Goal: Transaction & Acquisition: Purchase product/service

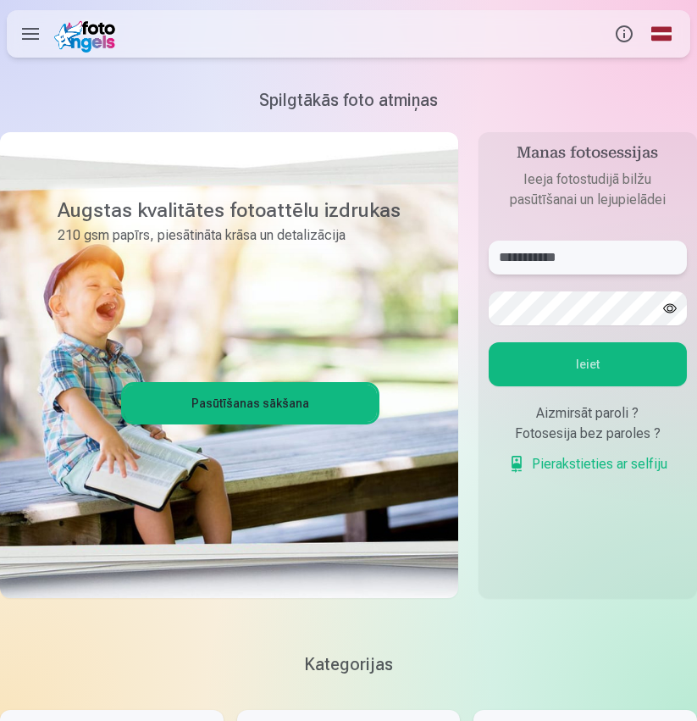
type input "**********"
click at [628, 366] on button "Ieiet" at bounding box center [588, 364] width 198 height 44
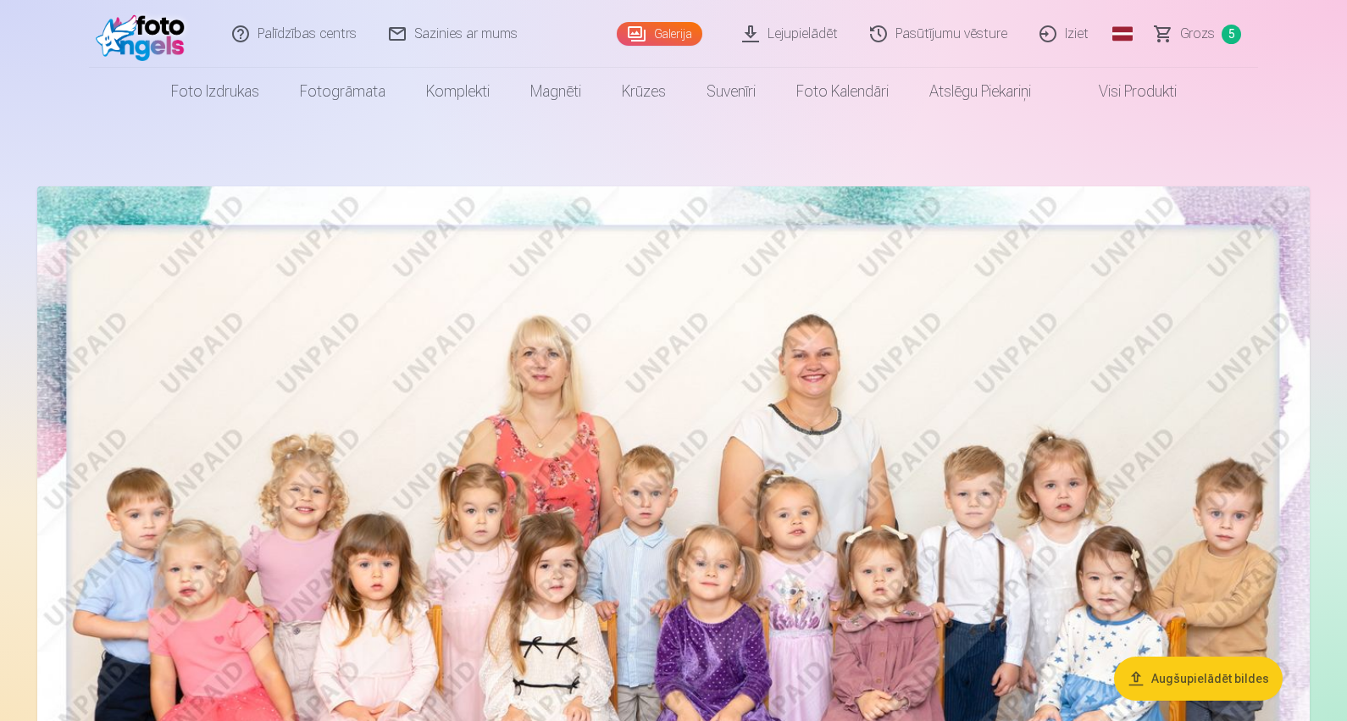
click at [696, 40] on span "Grozs" at bounding box center [1197, 34] width 35 height 20
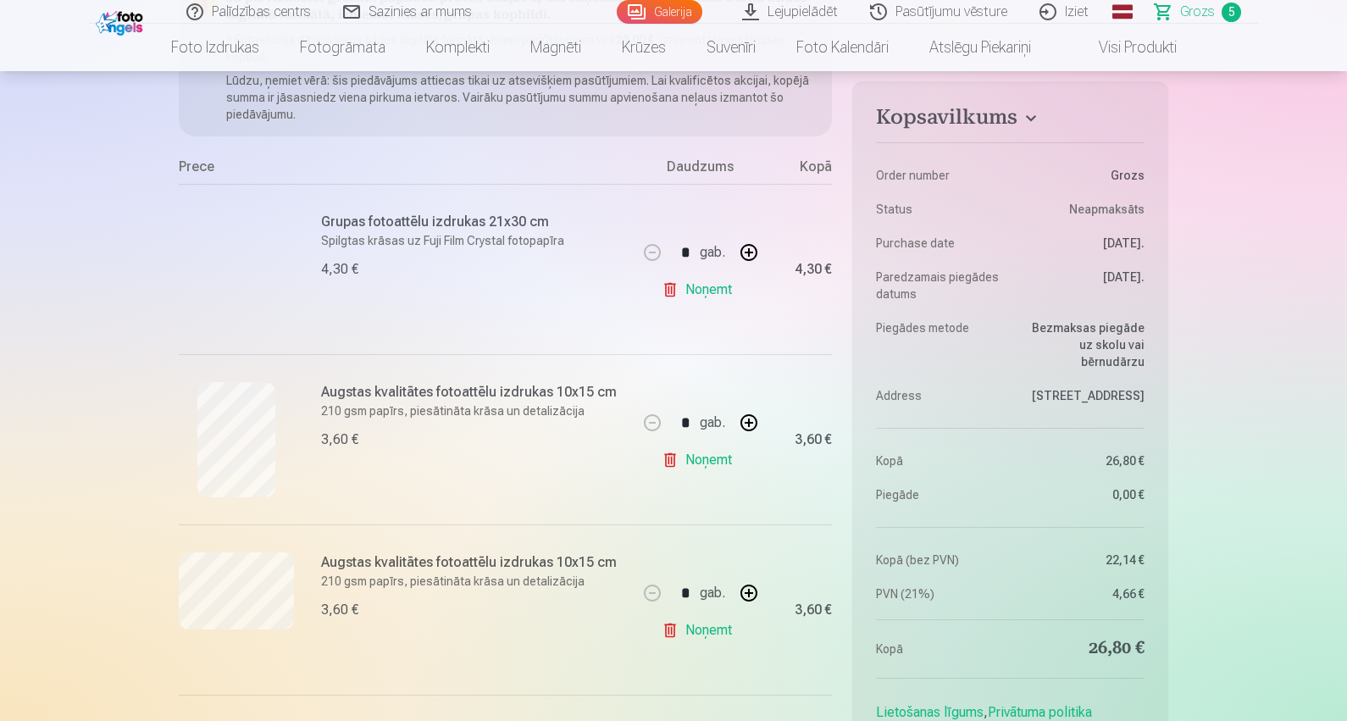
scroll to position [252, 0]
click at [696, 641] on link "Noņemt" at bounding box center [700, 629] width 77 height 34
type input "*"
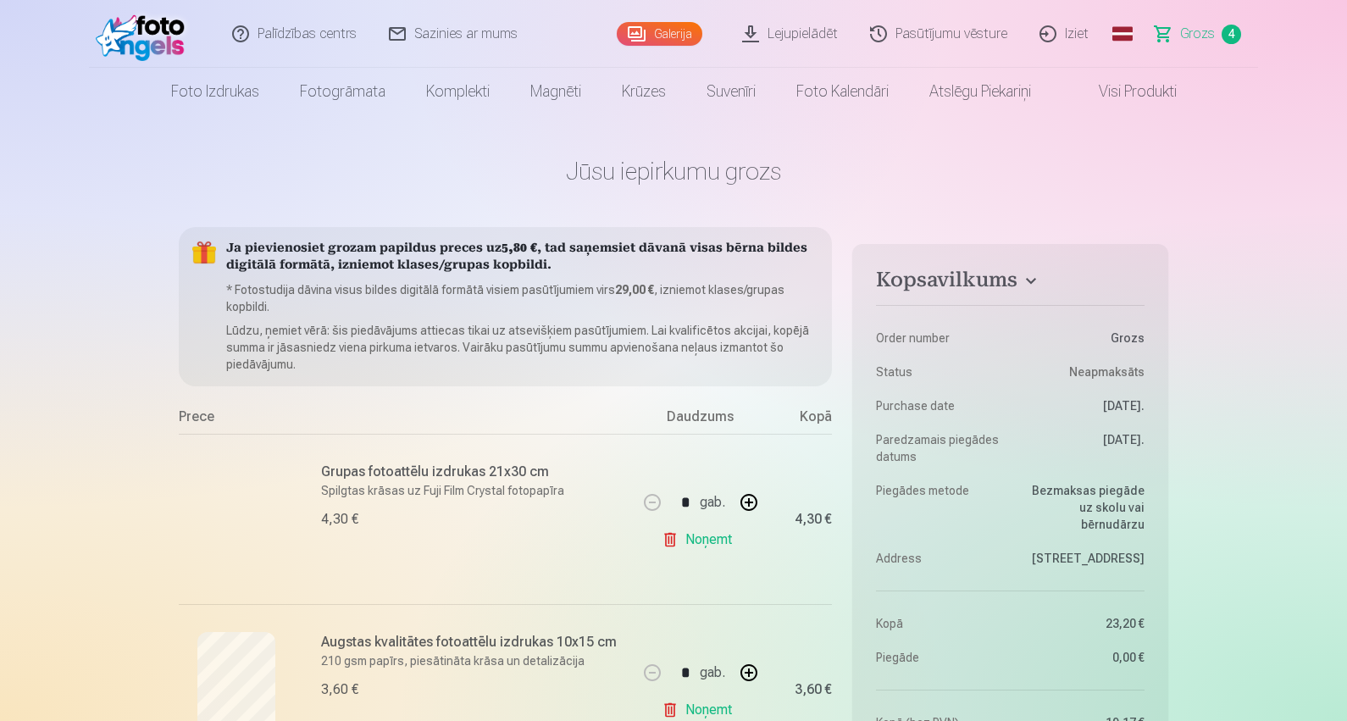
scroll to position [0, 0]
click at [663, 40] on link "Galerija" at bounding box center [660, 34] width 86 height 24
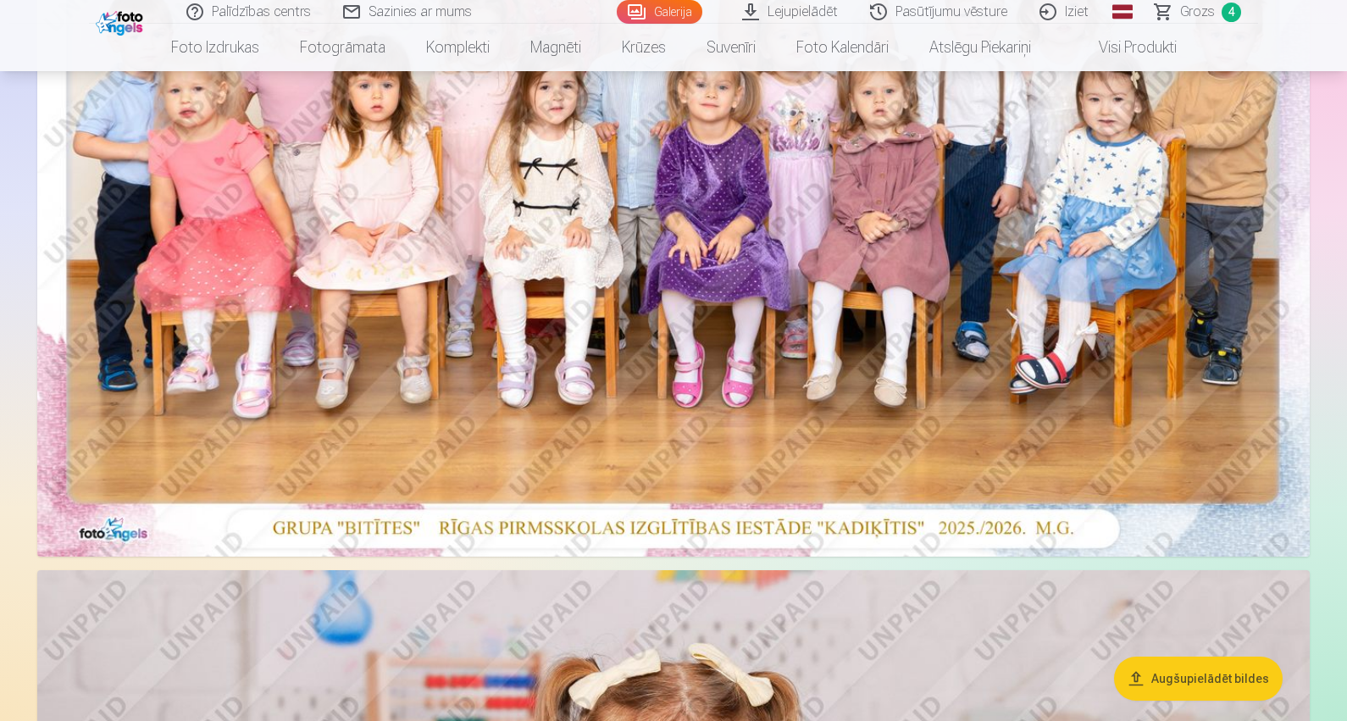
scroll to position [477, 0]
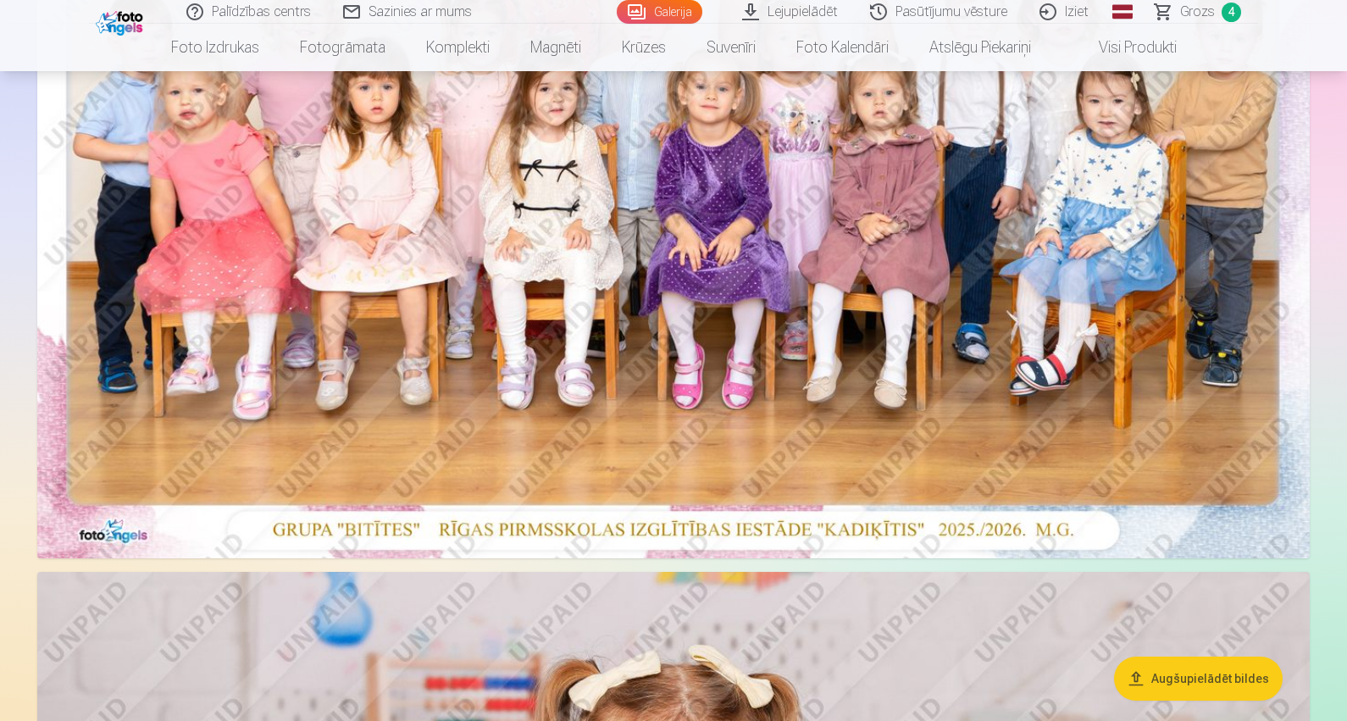
click at [696, 290] on img at bounding box center [673, 133] width 1273 height 849
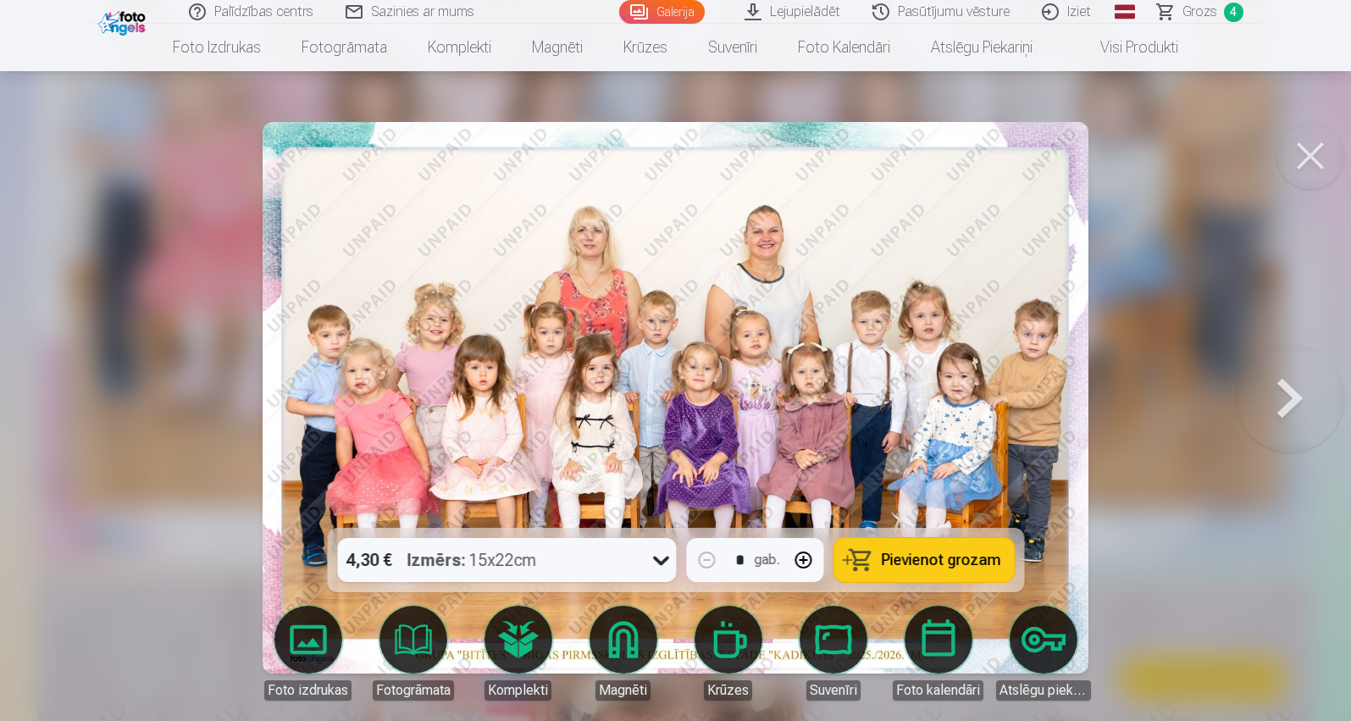
click at [696, 395] on button at bounding box center [1290, 398] width 108 height 226
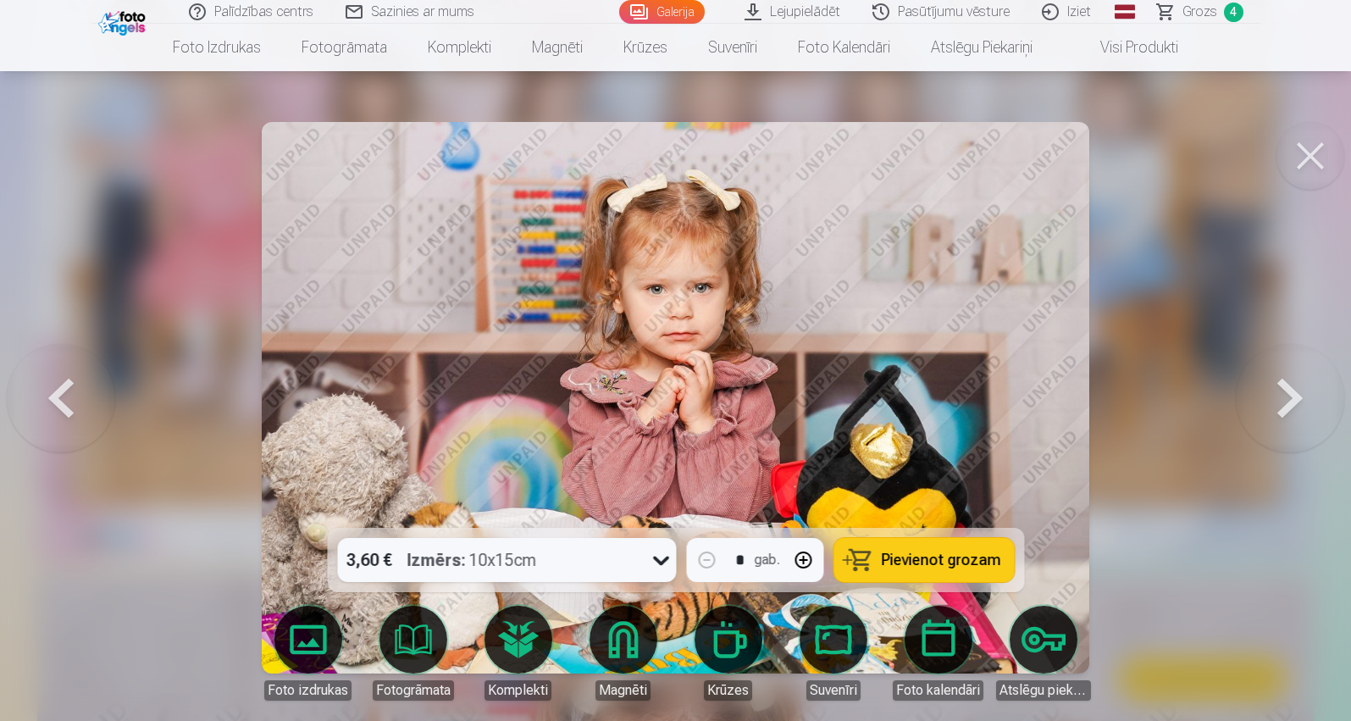
click at [696, 395] on button at bounding box center [1290, 398] width 108 height 226
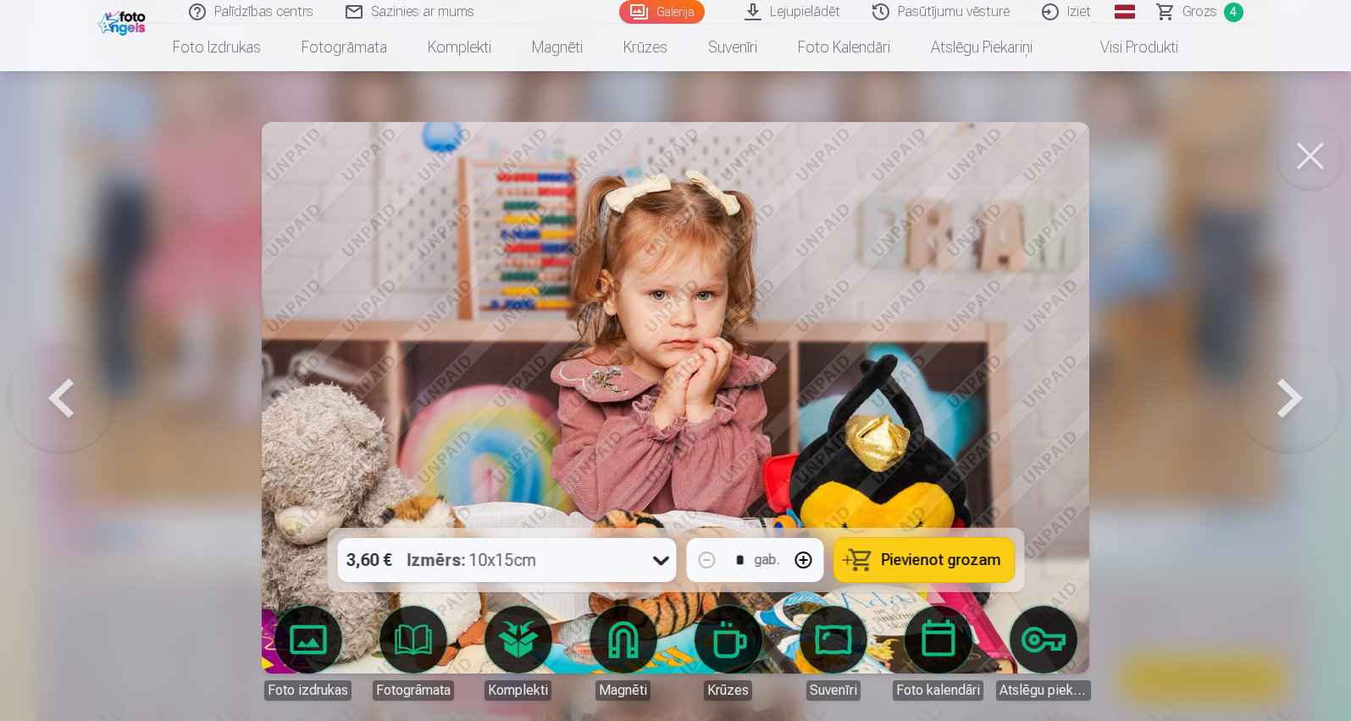
click at [696, 395] on button at bounding box center [1290, 398] width 108 height 226
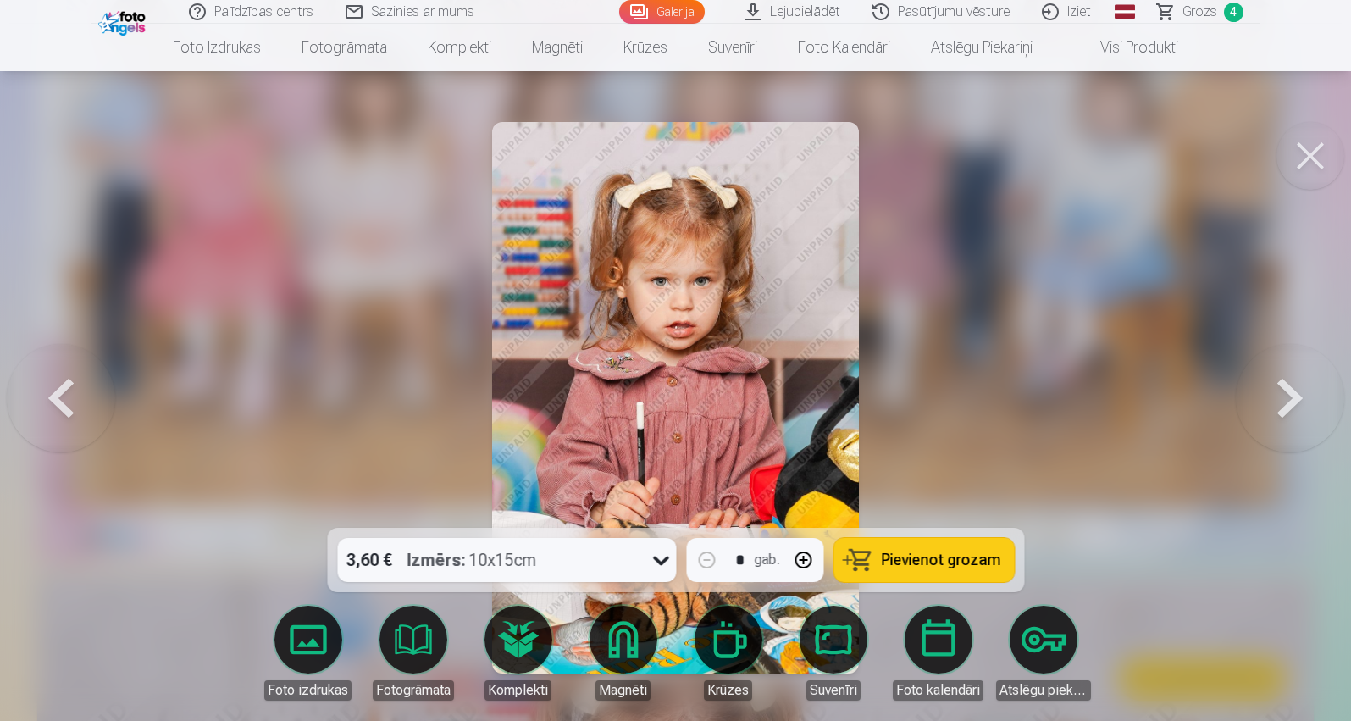
click at [696, 397] on button at bounding box center [1290, 398] width 108 height 226
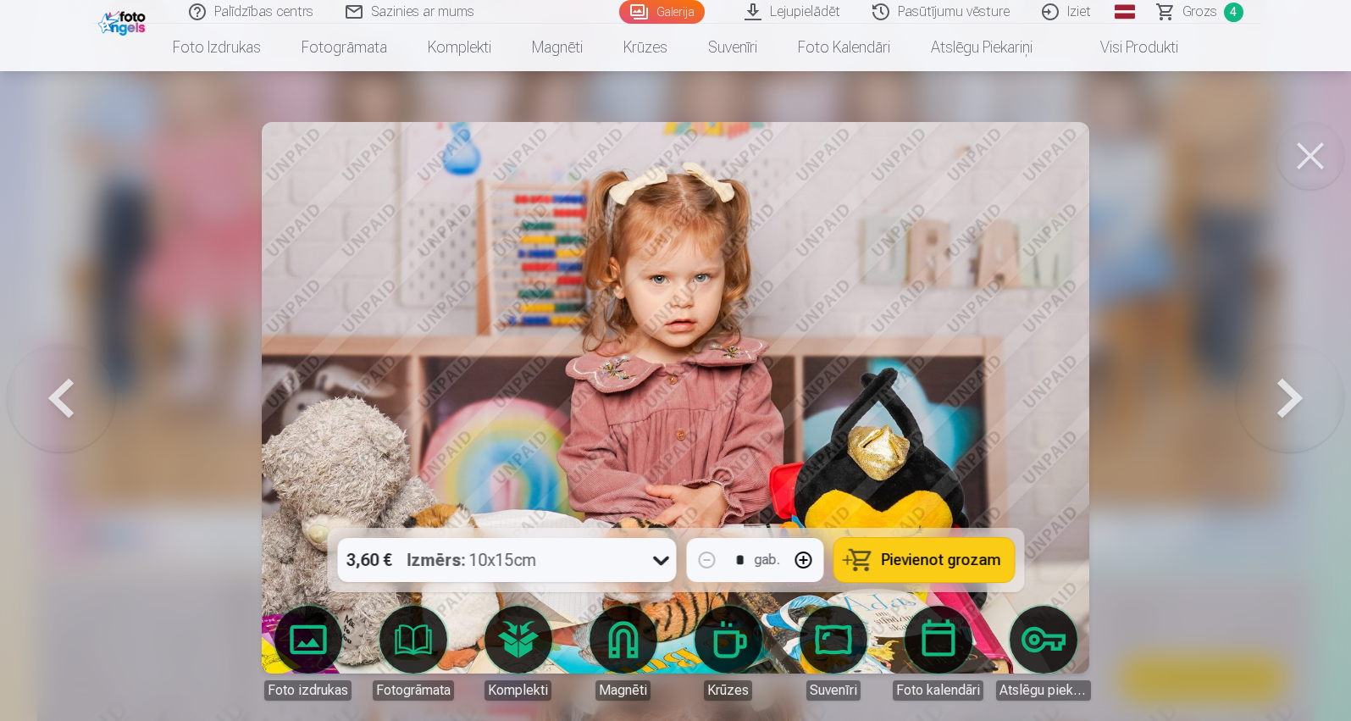
click at [696, 398] on button at bounding box center [1290, 398] width 108 height 226
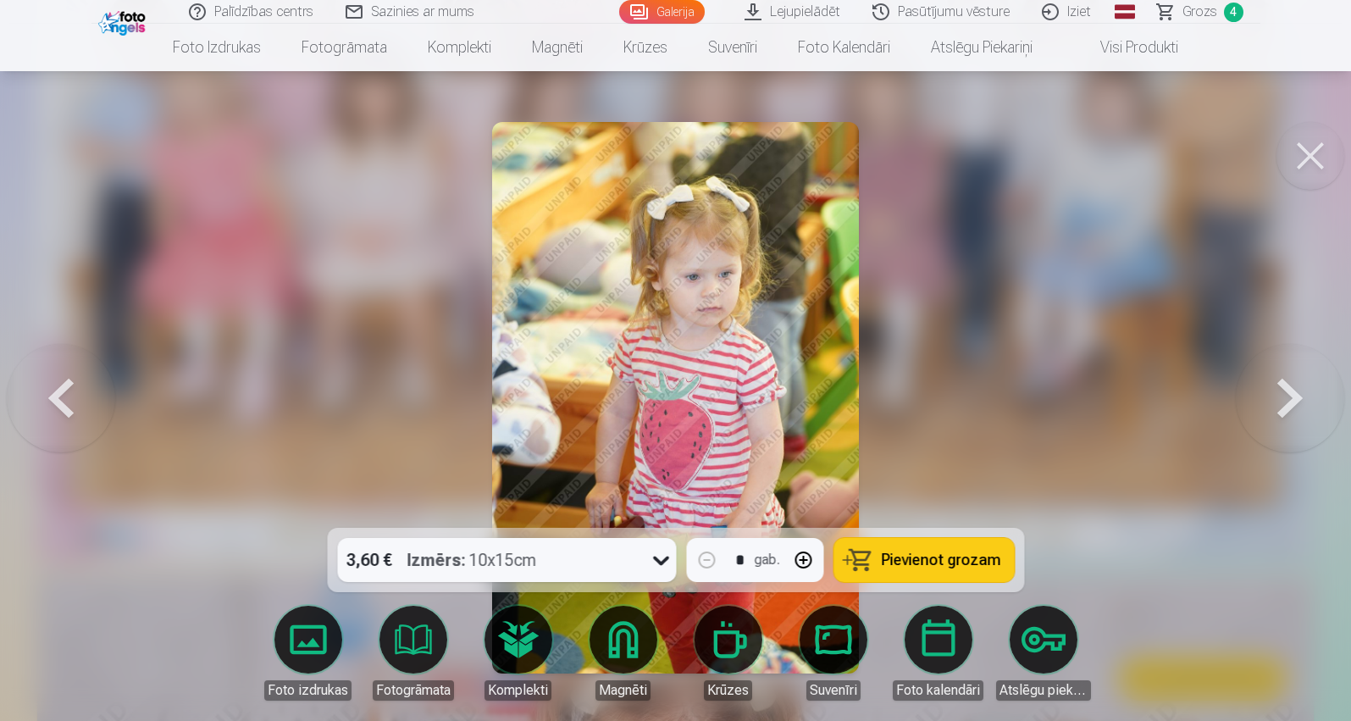
click at [696, 403] on button at bounding box center [1290, 398] width 108 height 226
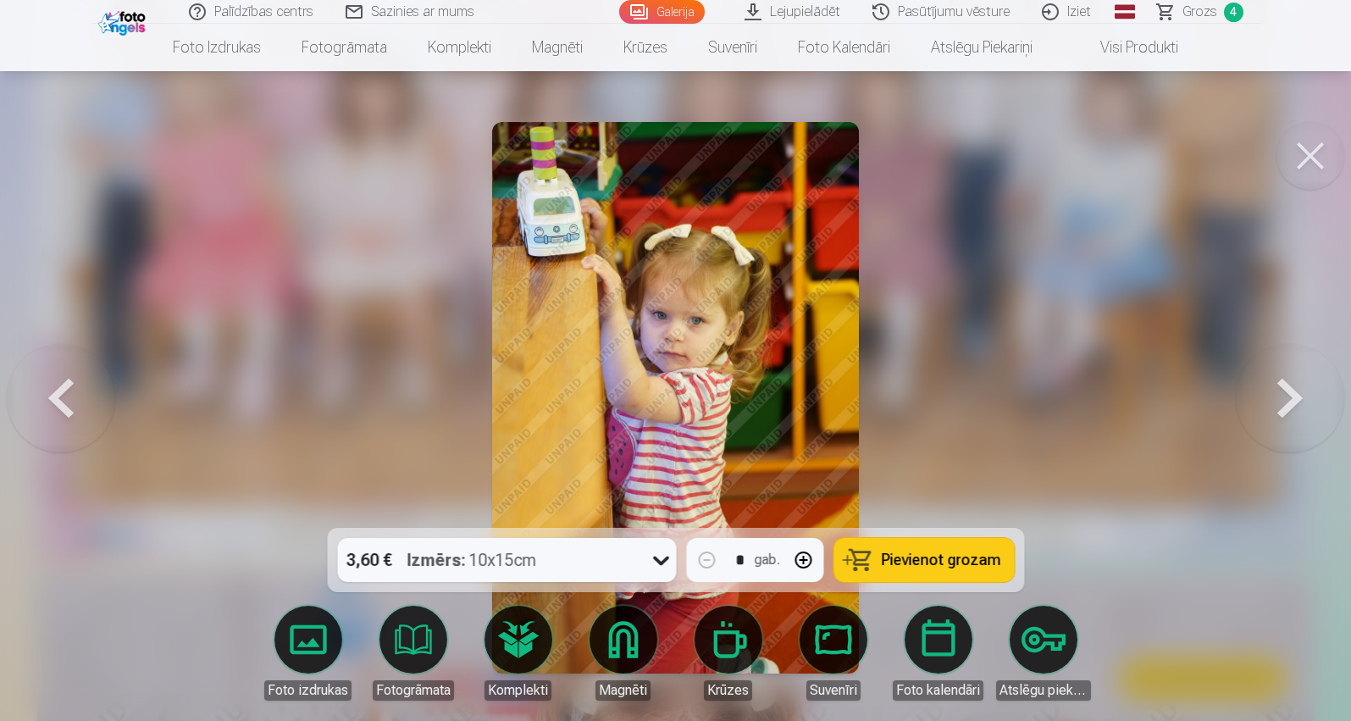
click at [696, 403] on button at bounding box center [1290, 398] width 108 height 226
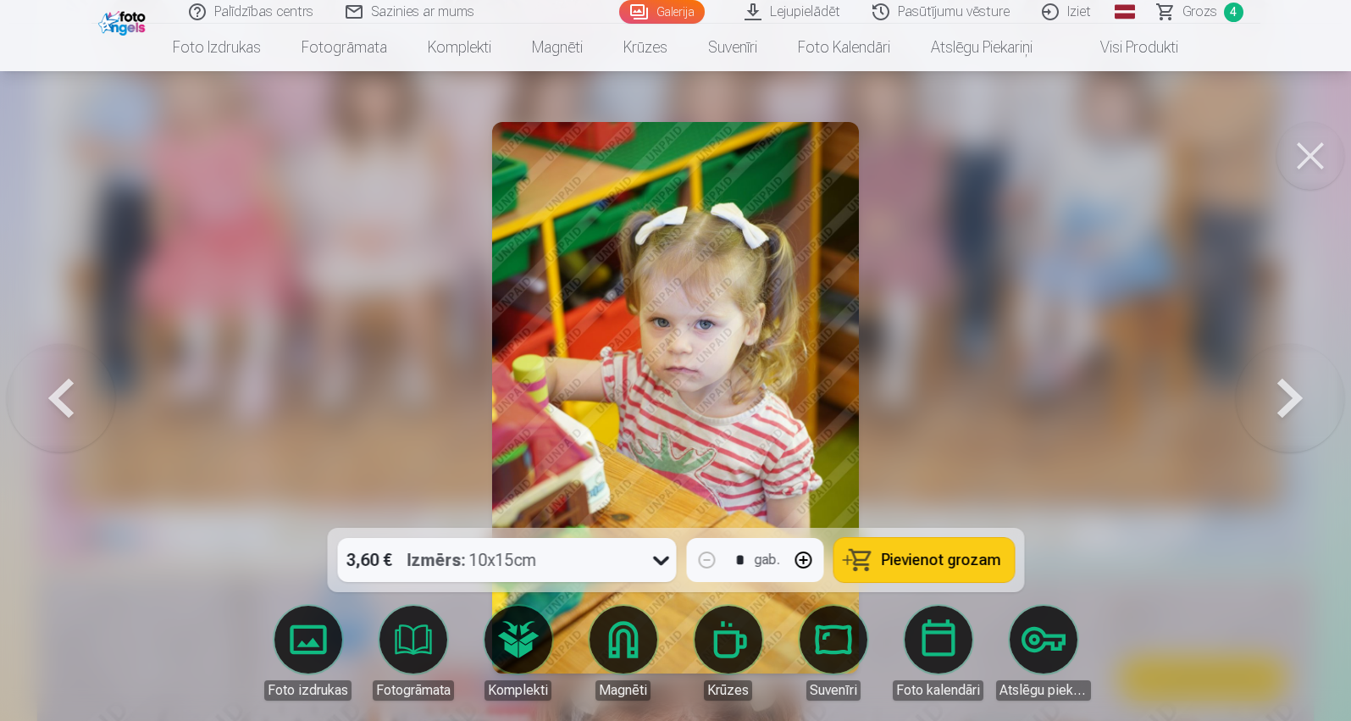
click at [696, 404] on button at bounding box center [1290, 398] width 108 height 226
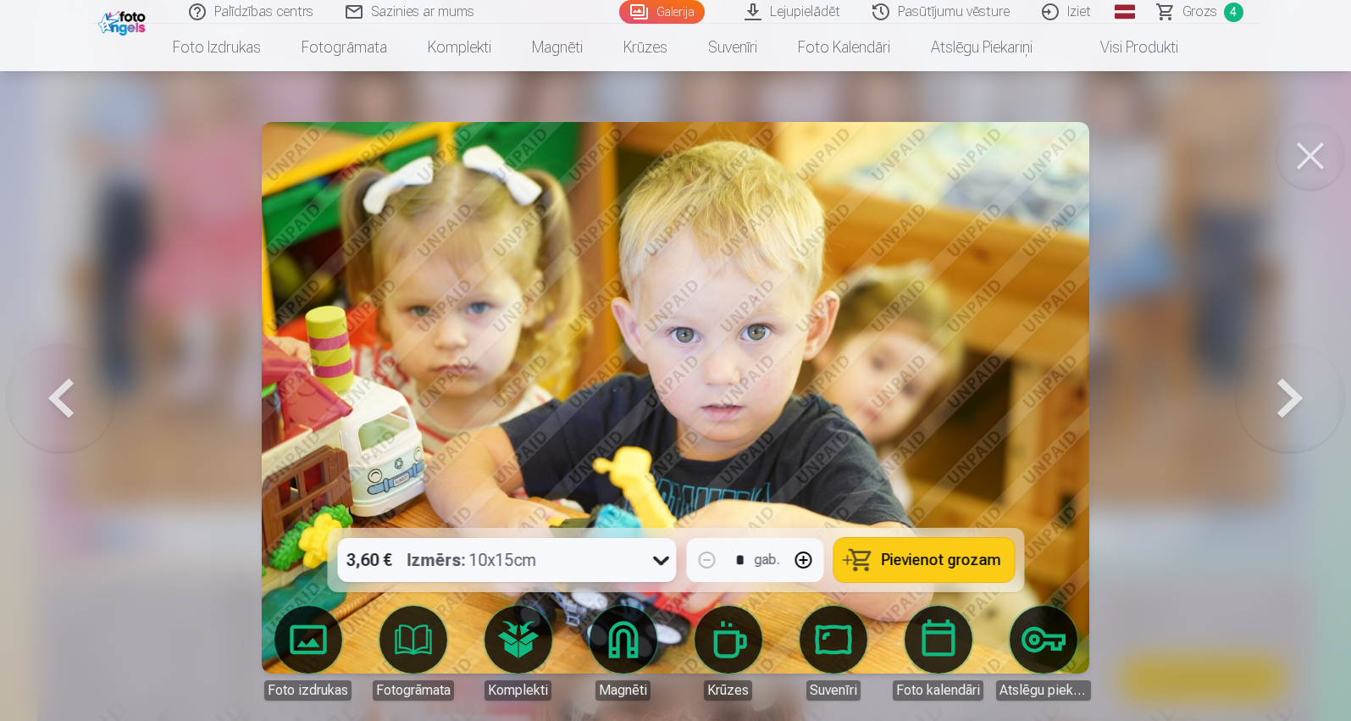
click at [696, 405] on button at bounding box center [1290, 398] width 108 height 226
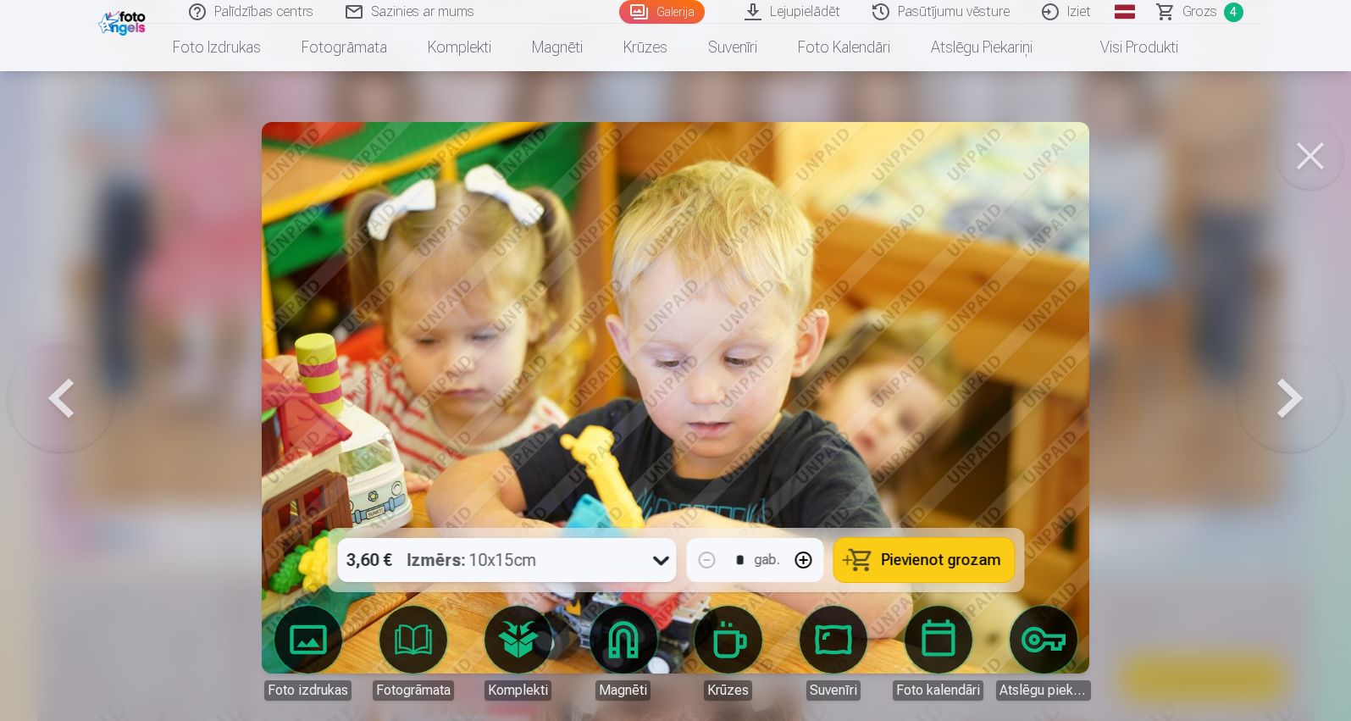
click at [696, 405] on button at bounding box center [1290, 398] width 108 height 226
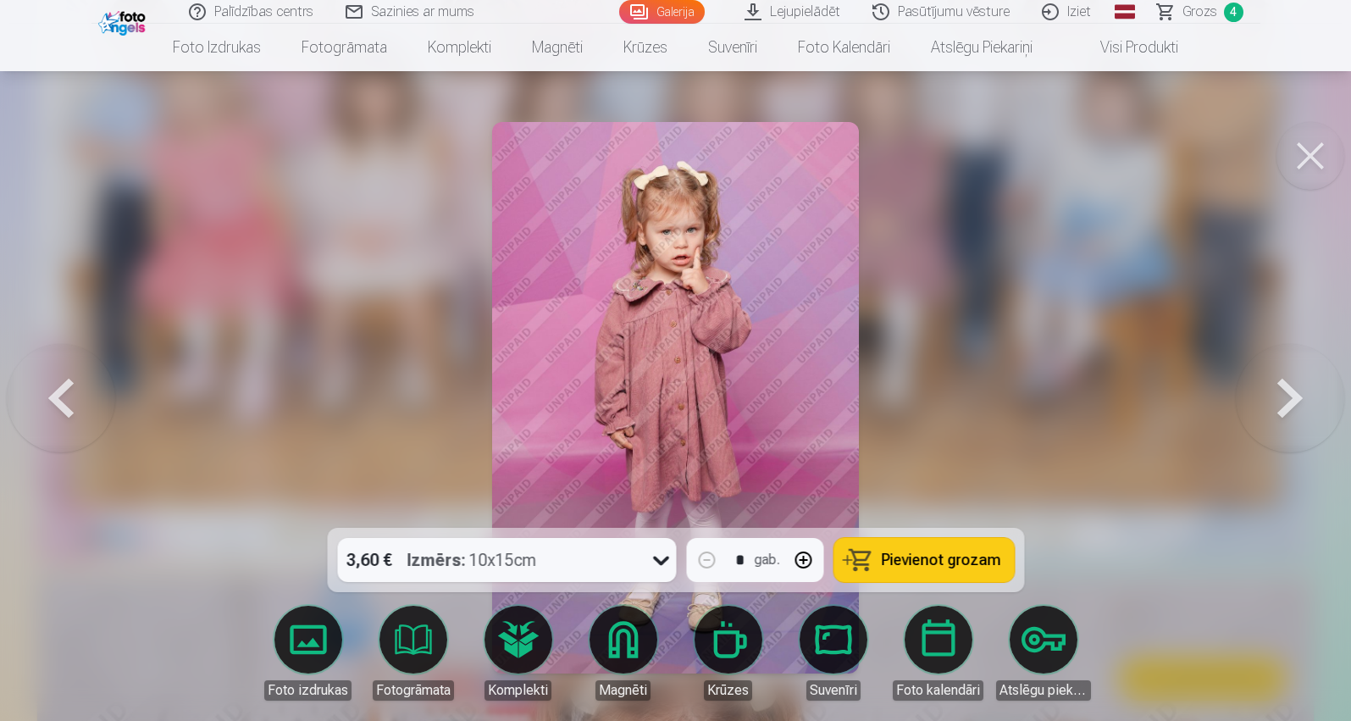
click at [696, 406] on button at bounding box center [1290, 398] width 108 height 226
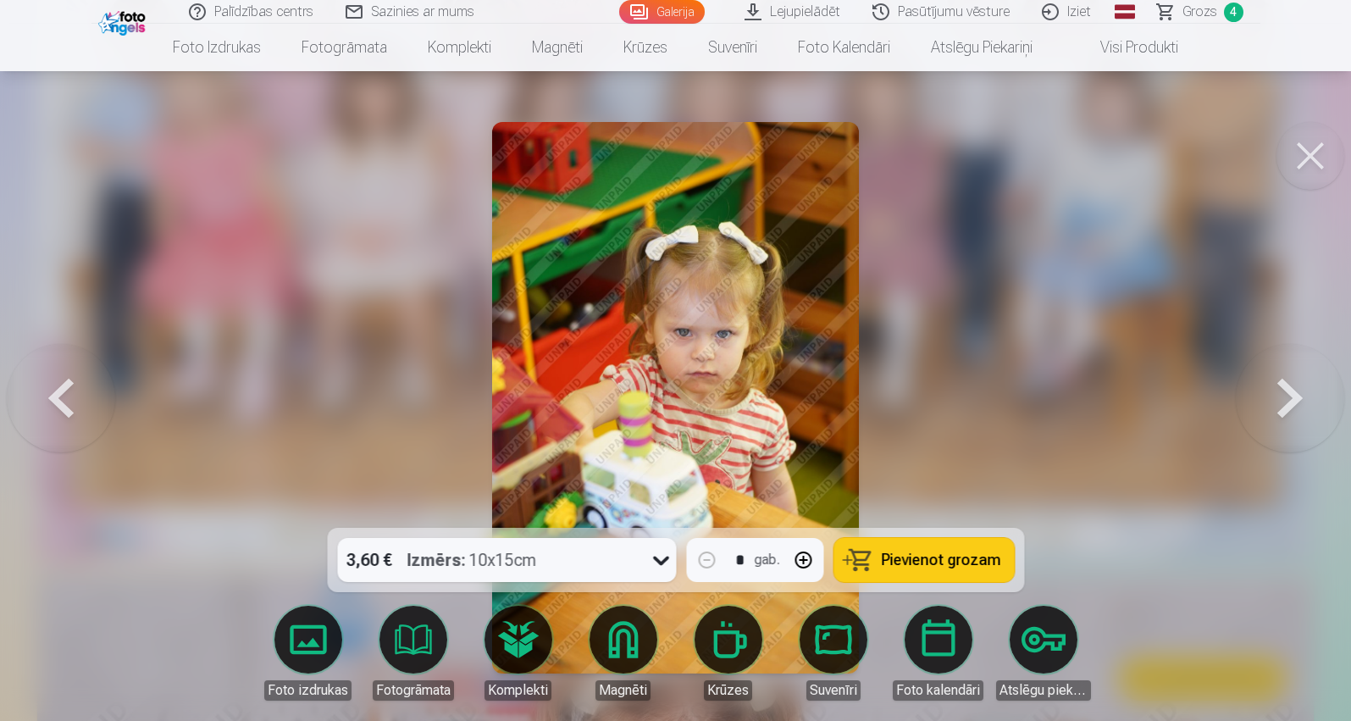
click at [696, 406] on button at bounding box center [1290, 398] width 108 height 226
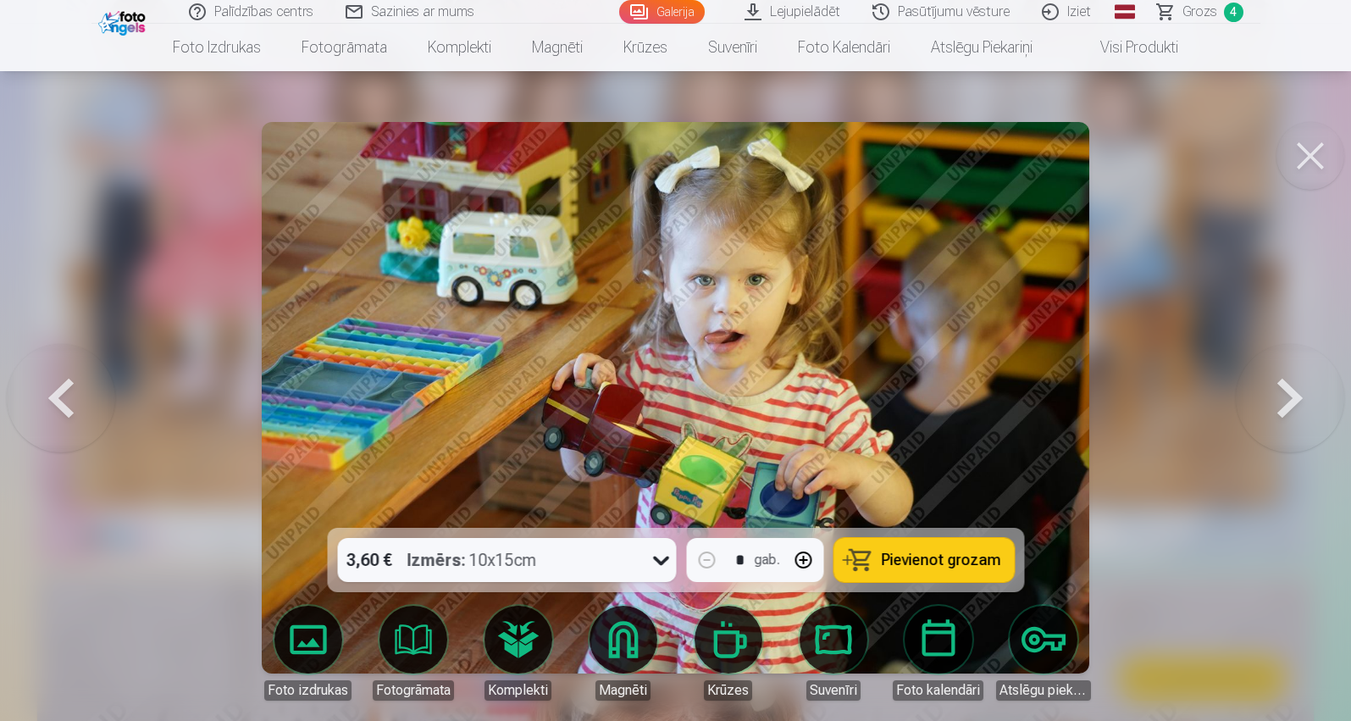
click at [696, 406] on button at bounding box center [1290, 398] width 108 height 226
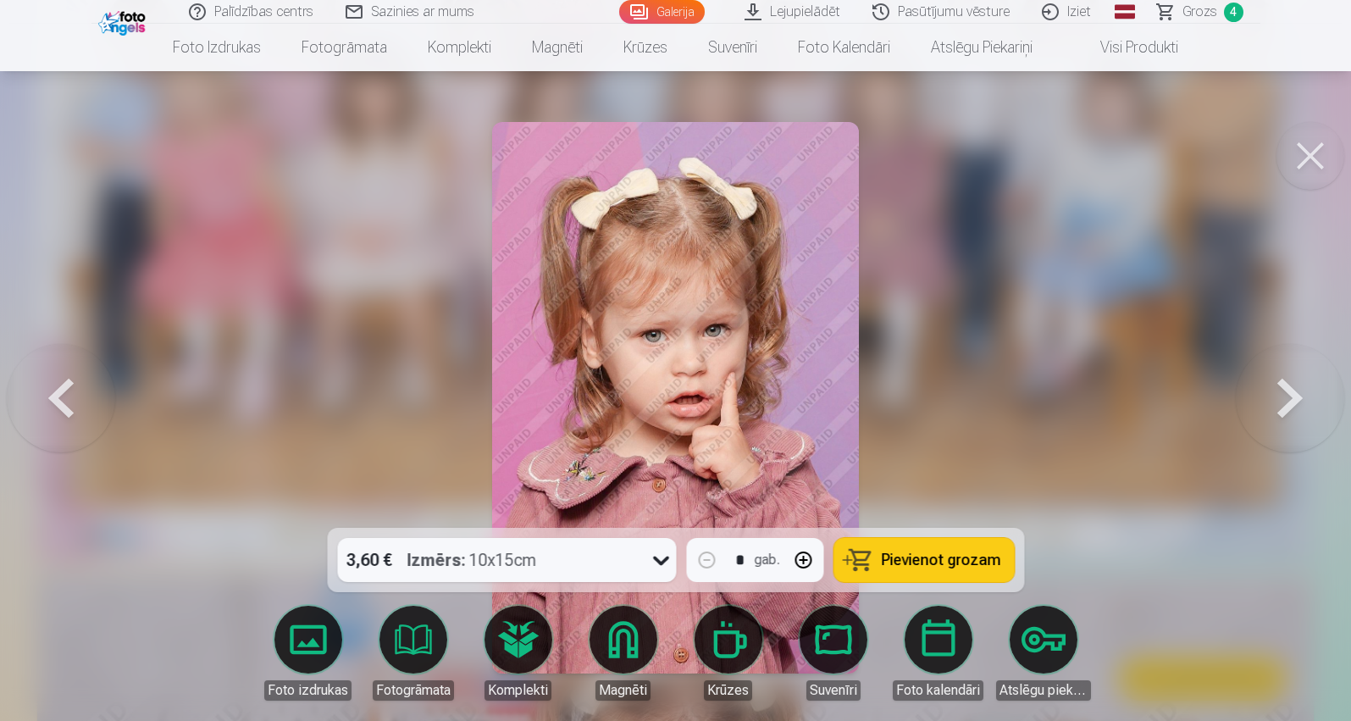
click at [696, 406] on button at bounding box center [1290, 398] width 108 height 226
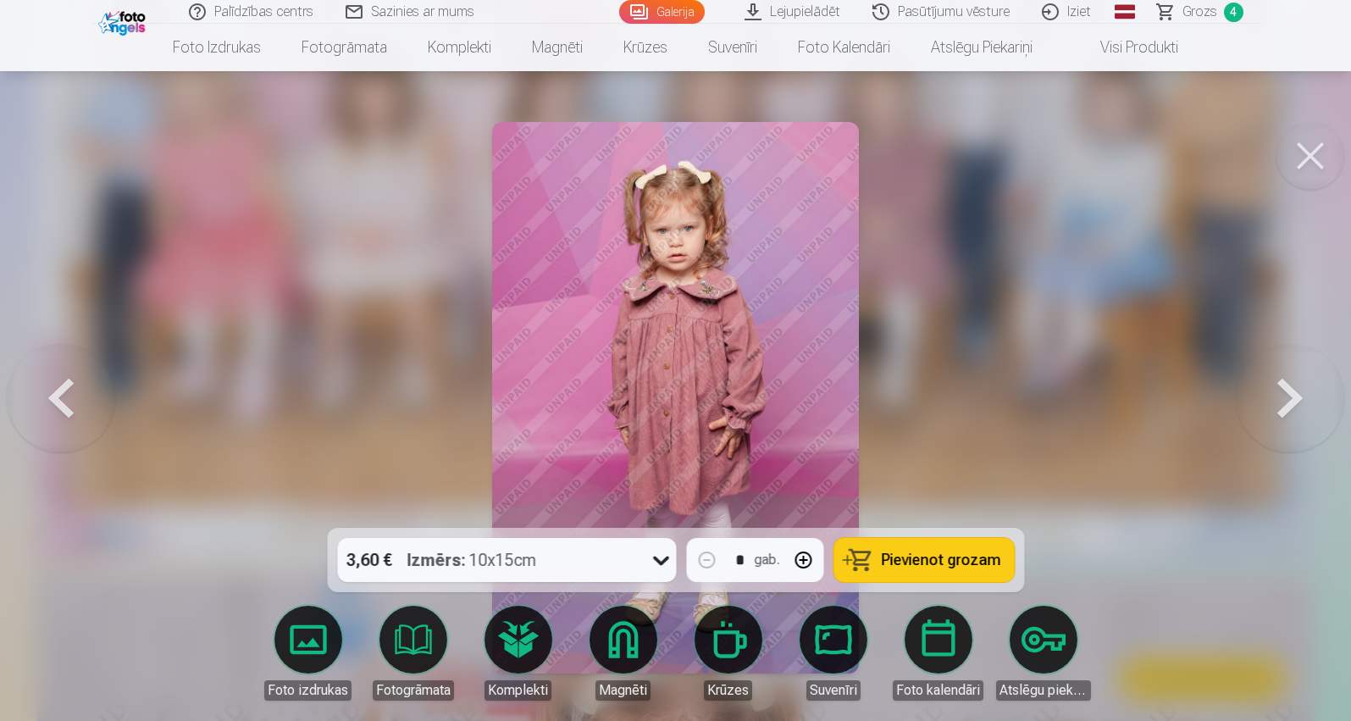
click at [696, 393] on button at bounding box center [1290, 398] width 108 height 226
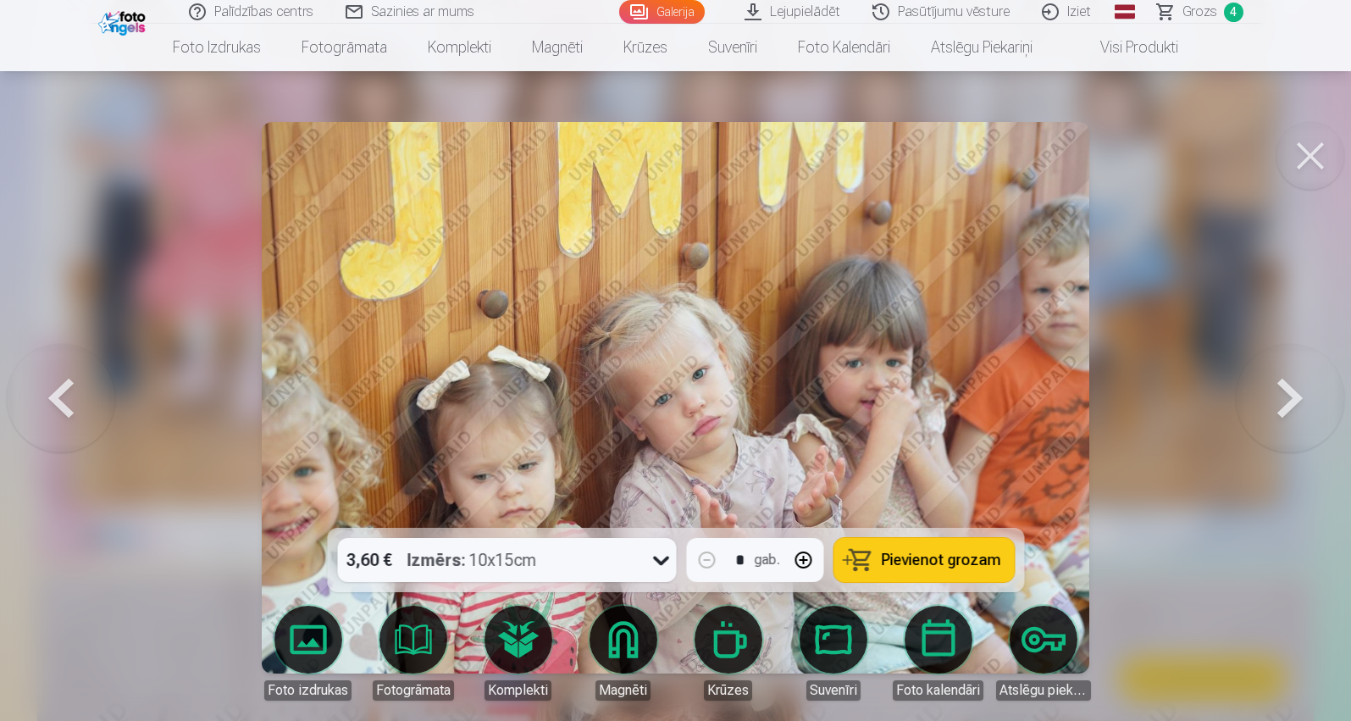
click at [696, 393] on button at bounding box center [1290, 398] width 108 height 226
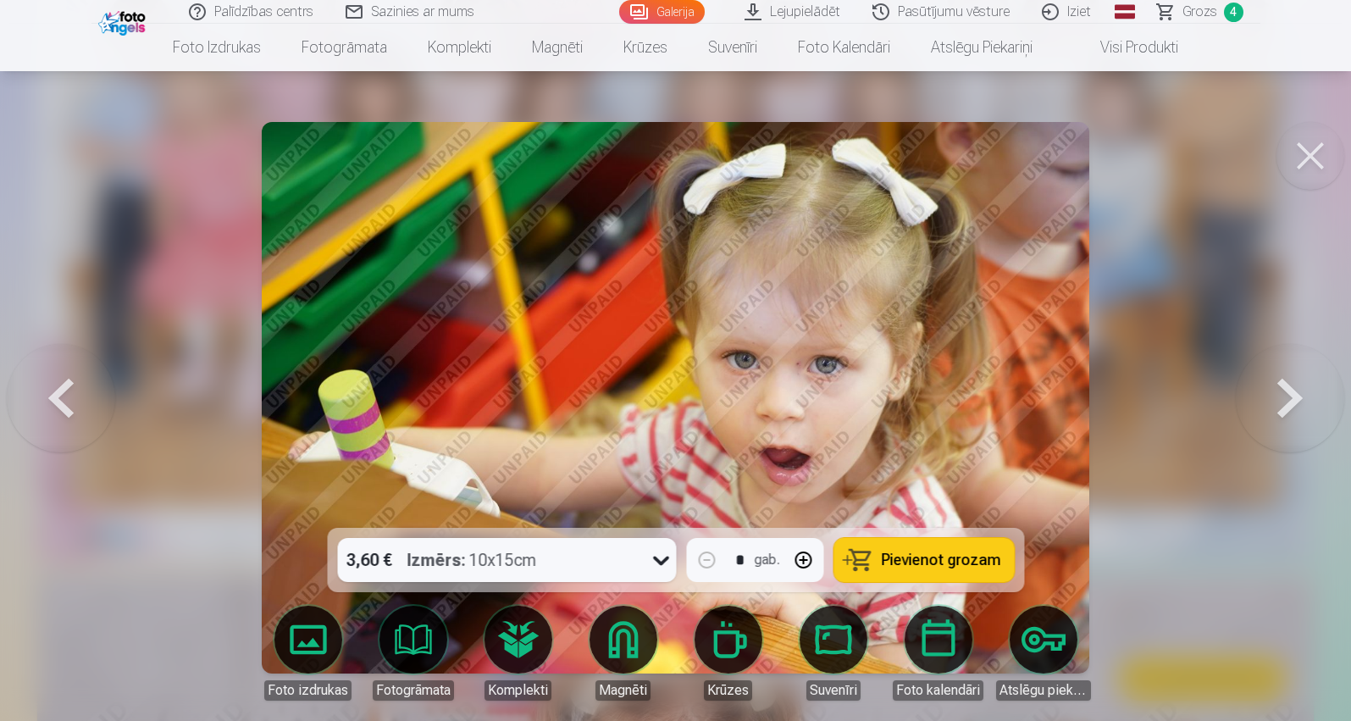
click at [696, 393] on button at bounding box center [1290, 398] width 108 height 226
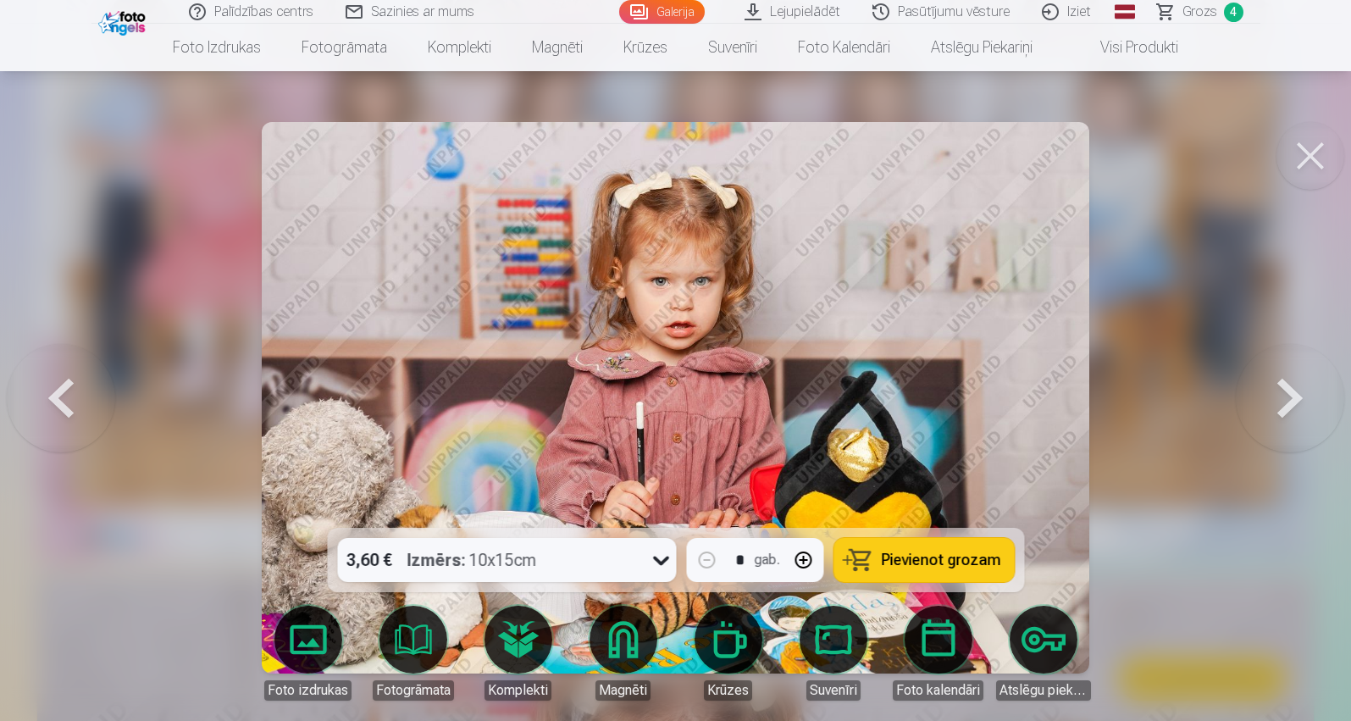
click at [696, 393] on button at bounding box center [1290, 398] width 108 height 226
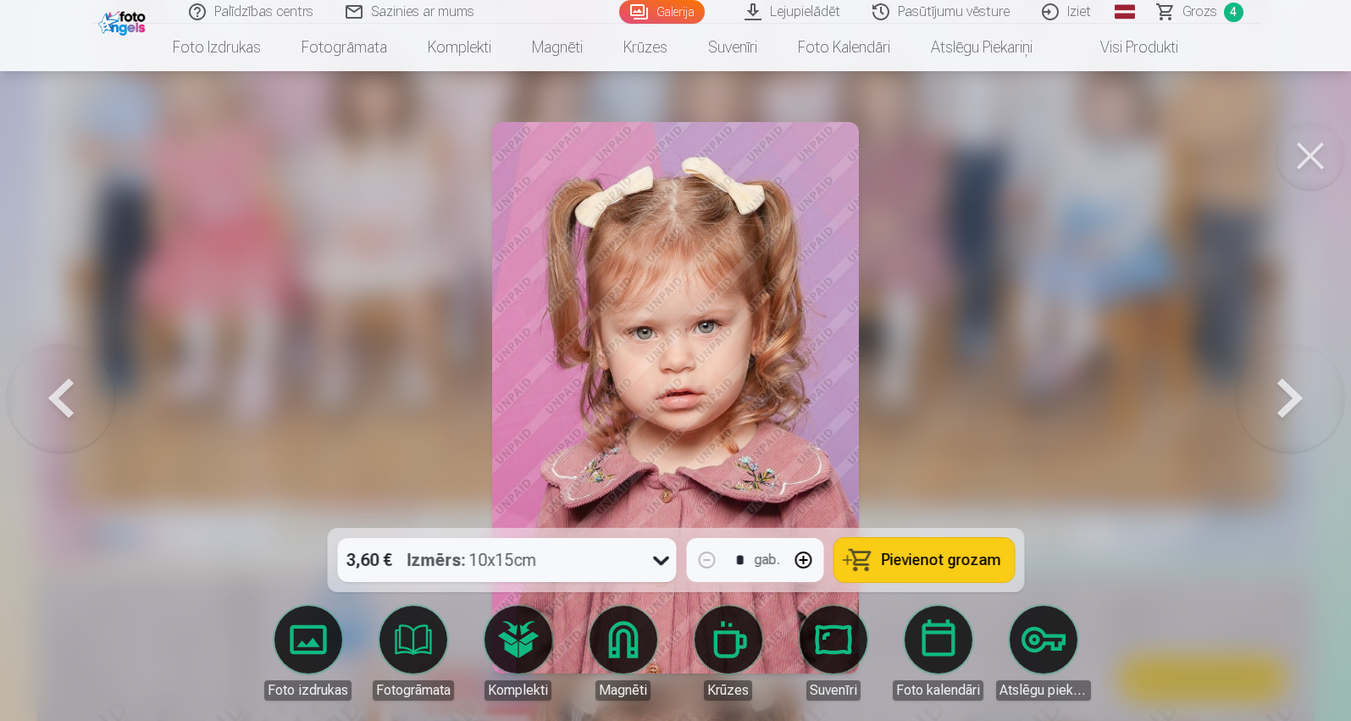
click at [696, 570] on button "Pievienot grozam" at bounding box center [924, 560] width 180 height 44
click at [696, 394] on button at bounding box center [1290, 398] width 108 height 226
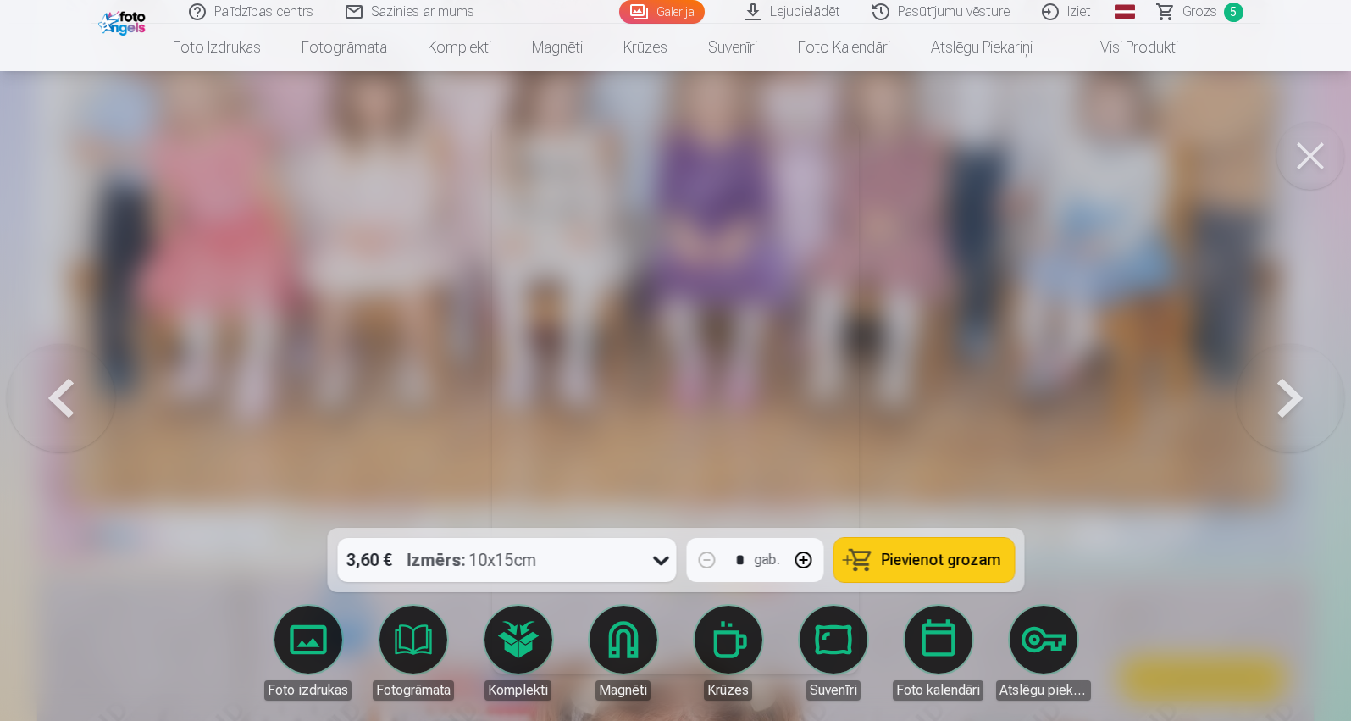
click at [65, 413] on button at bounding box center [61, 398] width 108 height 226
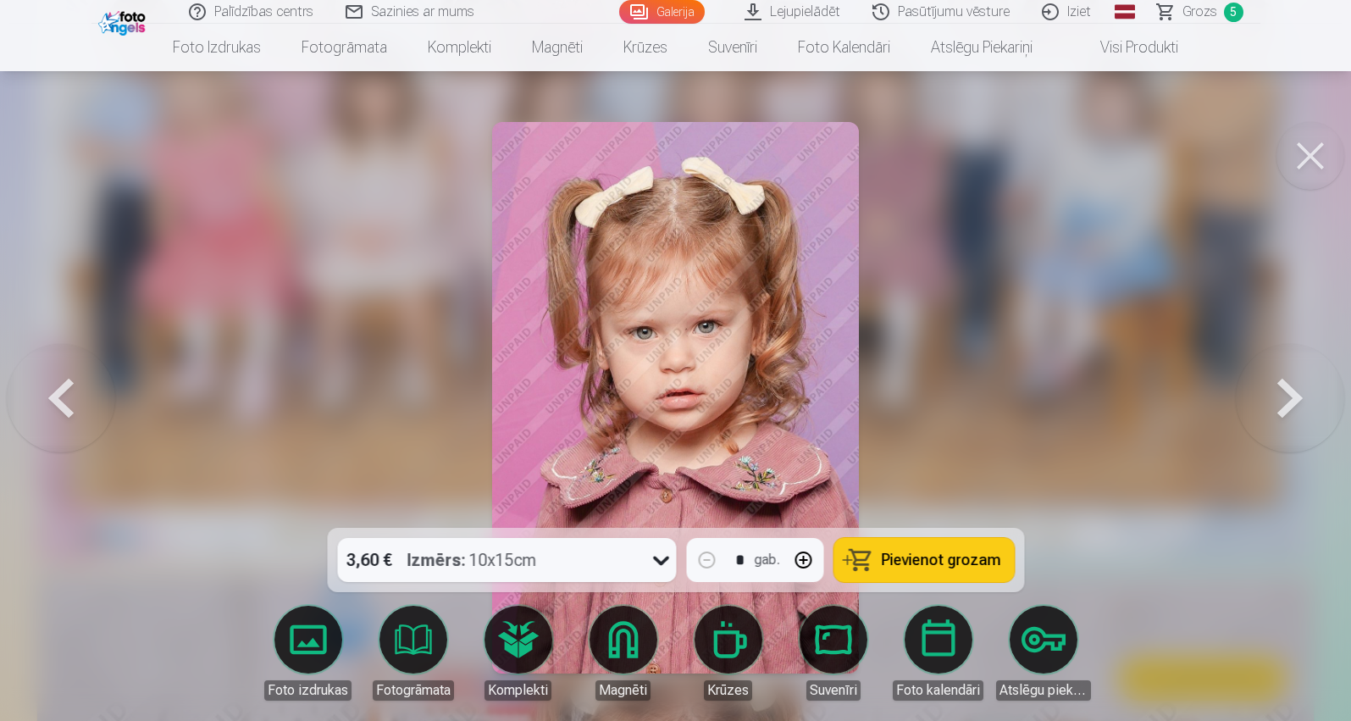
click at [696, 400] on button at bounding box center [1290, 398] width 108 height 226
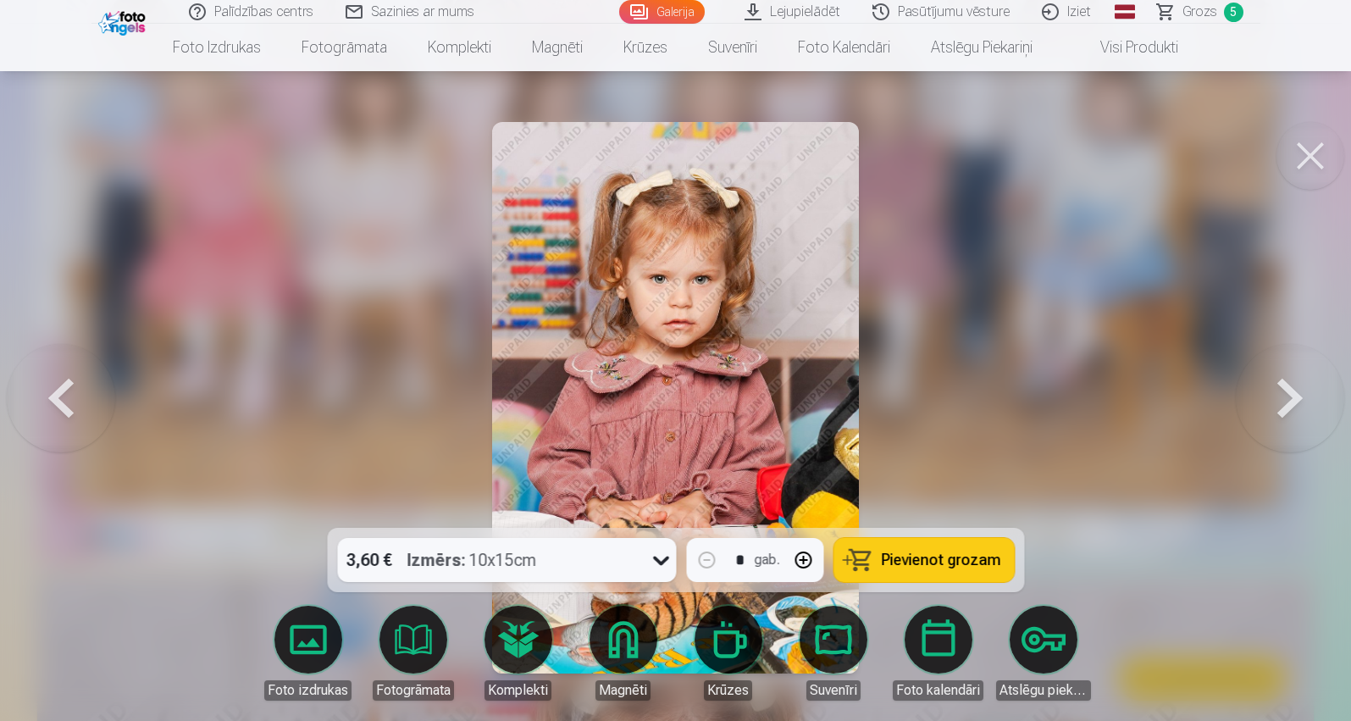
click at [696, 400] on button at bounding box center [1290, 398] width 108 height 226
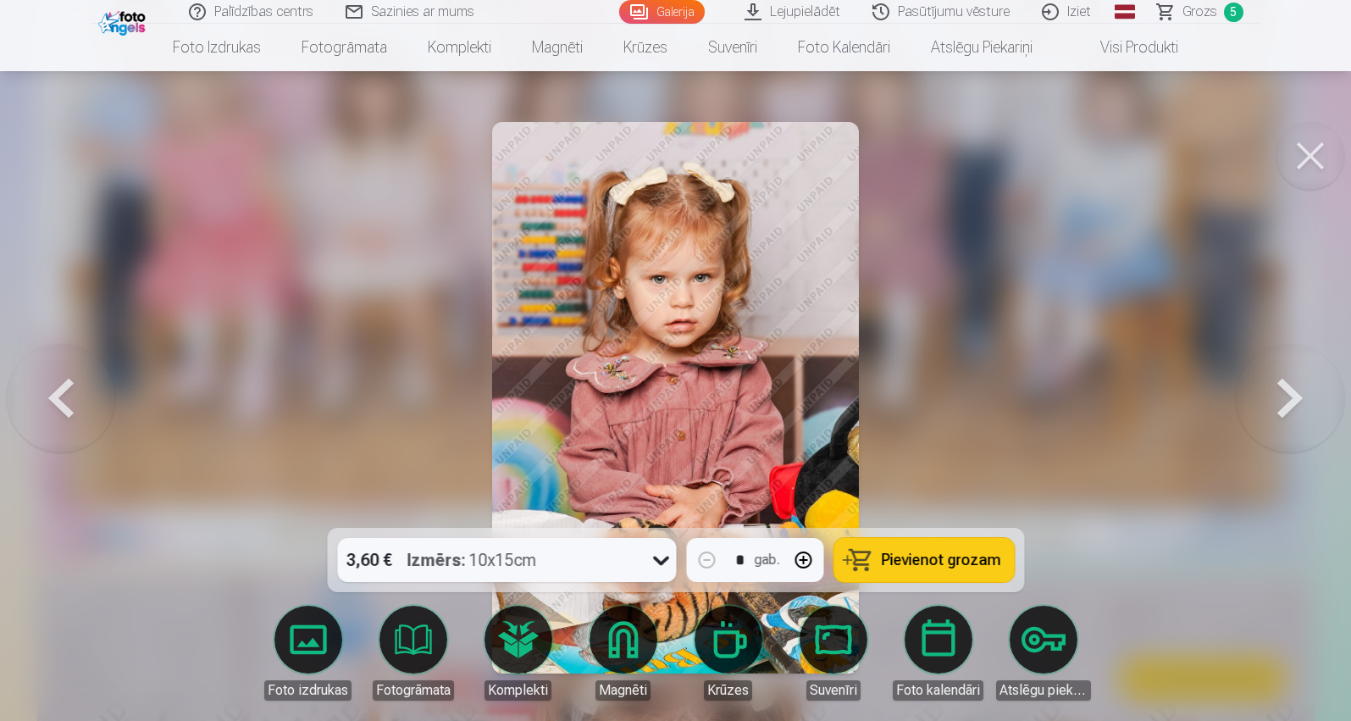
click at [67, 401] on button at bounding box center [61, 398] width 108 height 226
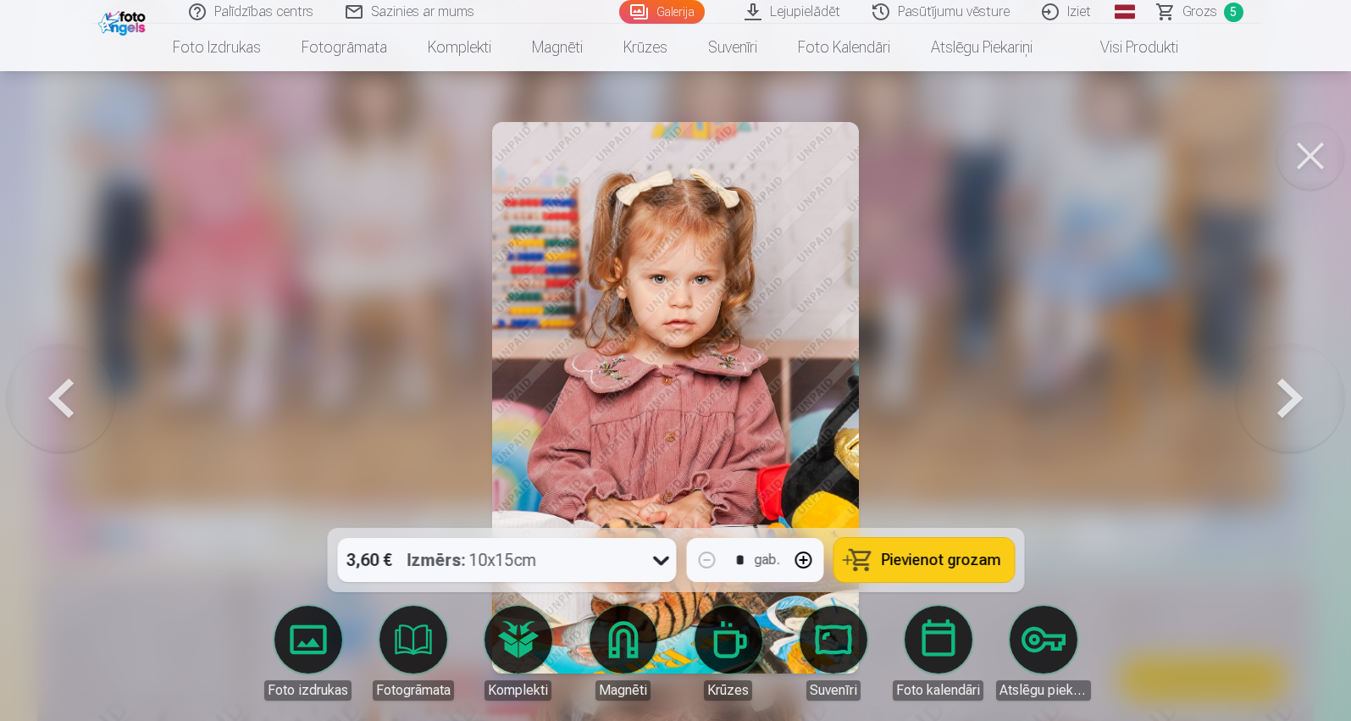
click at [696, 569] on button "Pievienot grozam" at bounding box center [924, 560] width 180 height 44
click at [696, 405] on button at bounding box center [1290, 398] width 108 height 226
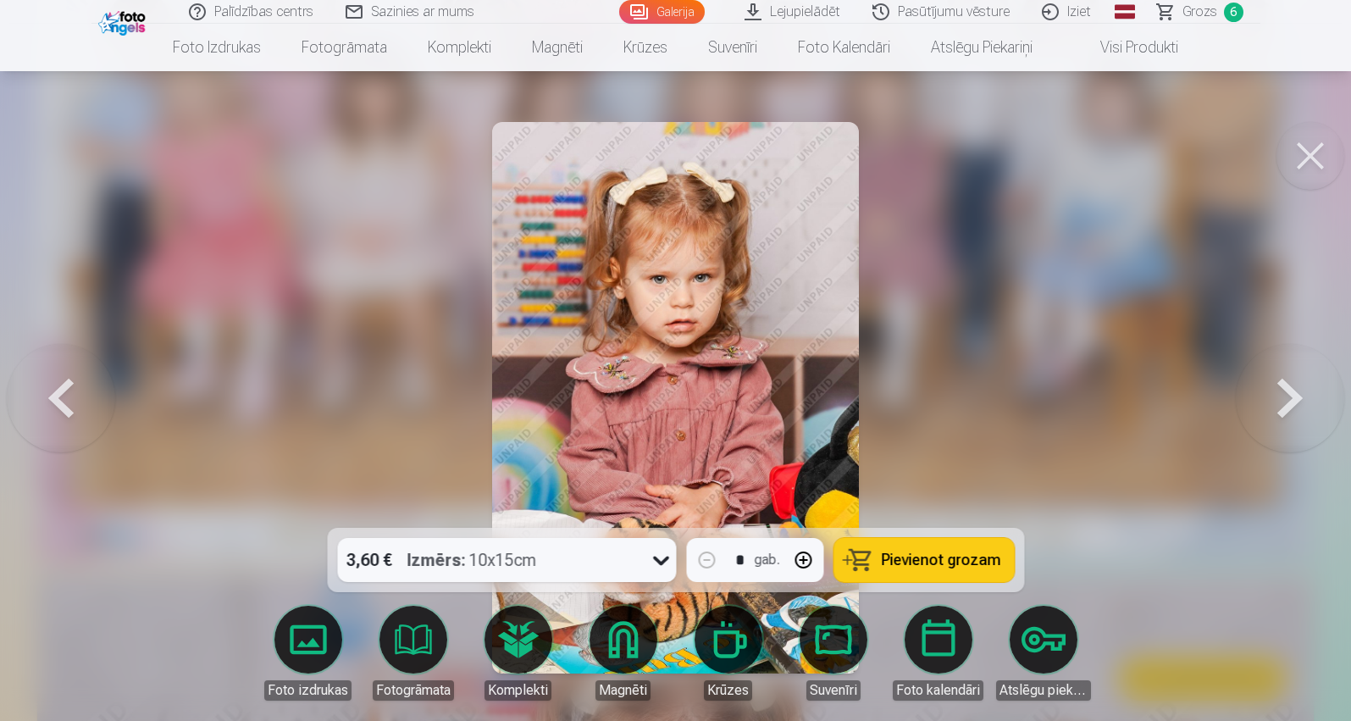
click at [696, 405] on button at bounding box center [1290, 398] width 108 height 226
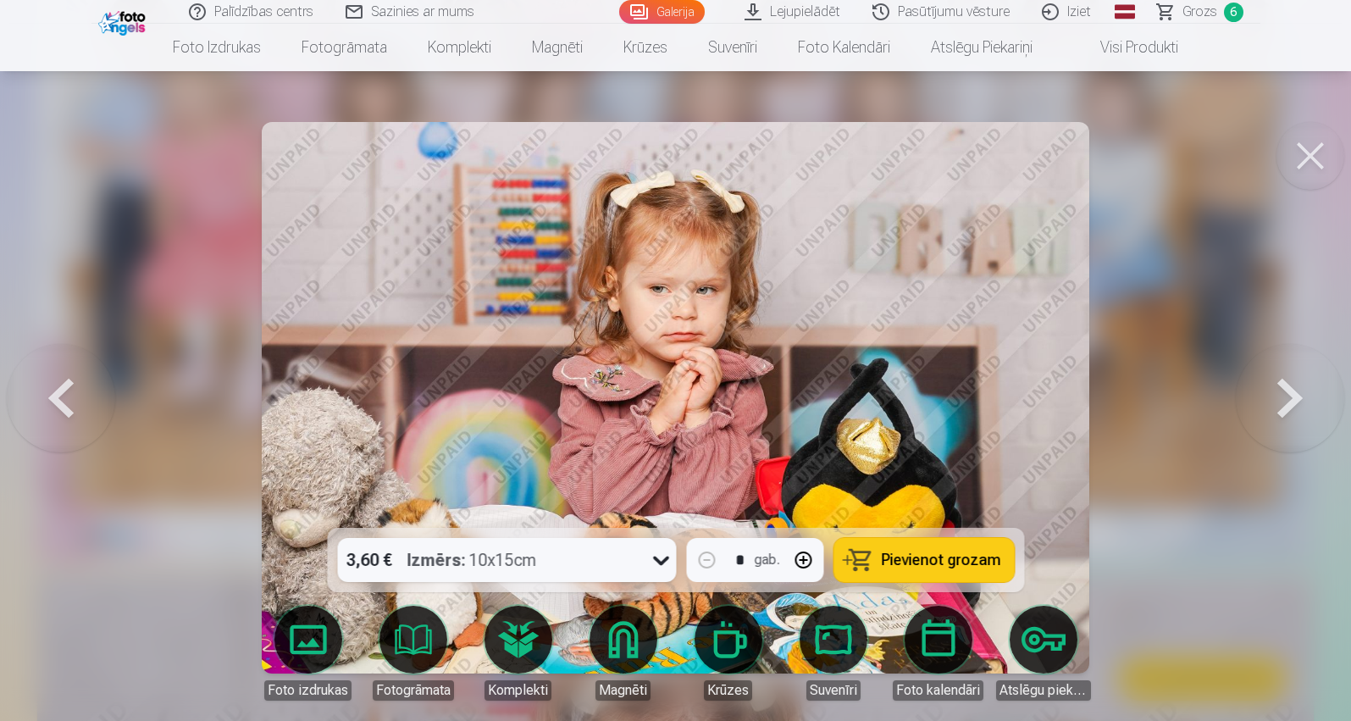
click at [696, 405] on button at bounding box center [1290, 398] width 108 height 226
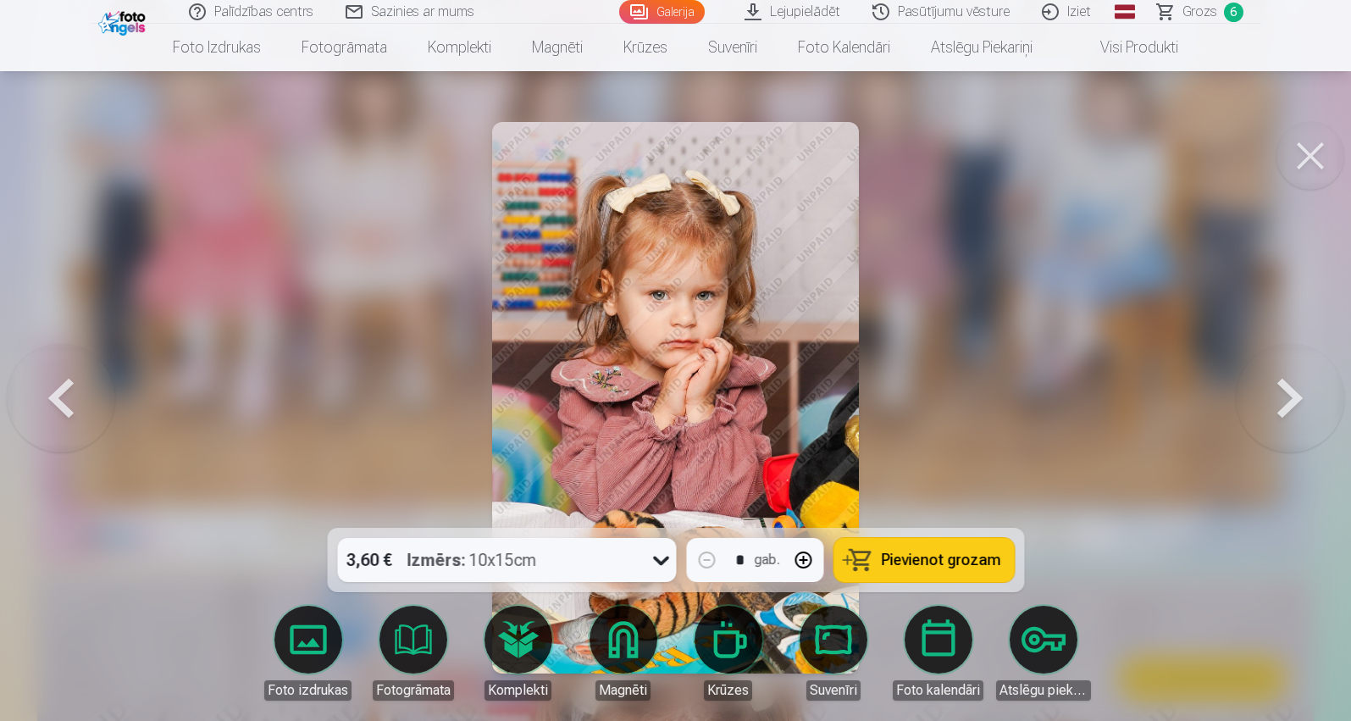
click at [696, 408] on button at bounding box center [1290, 398] width 108 height 226
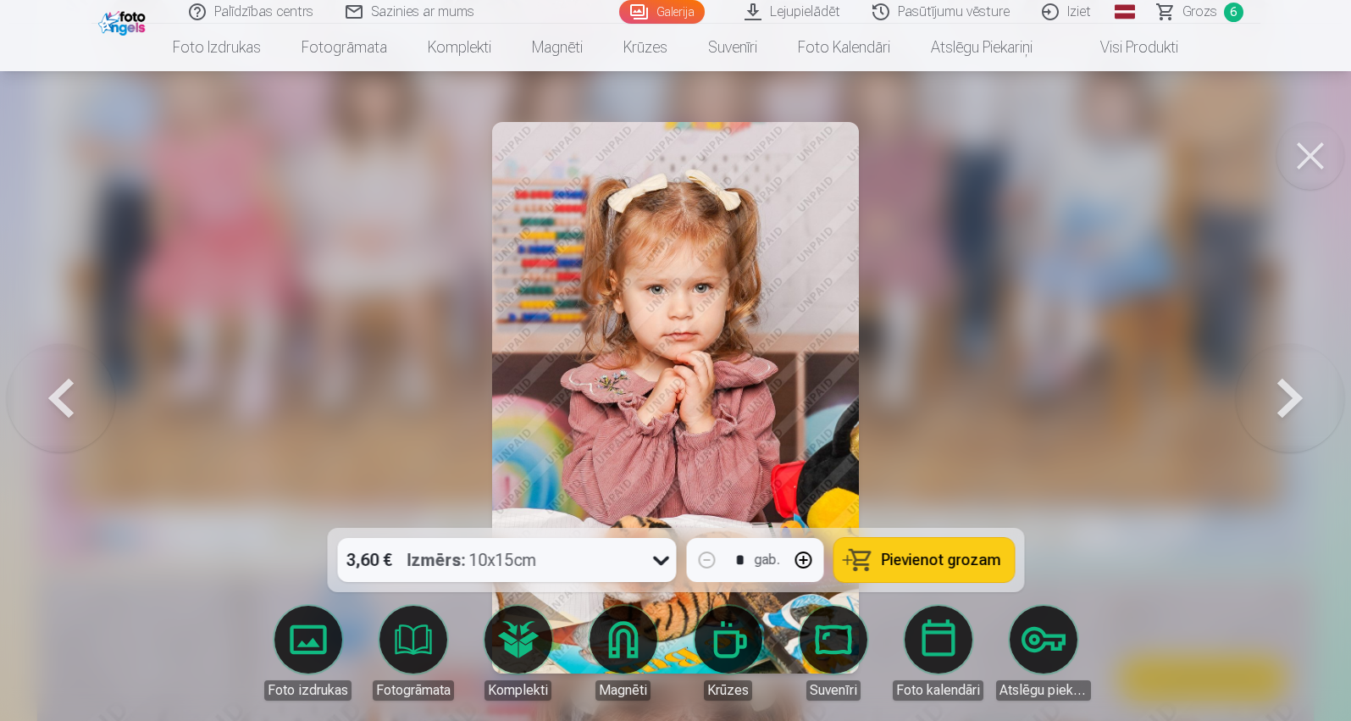
click at [696, 408] on button at bounding box center [1290, 398] width 108 height 226
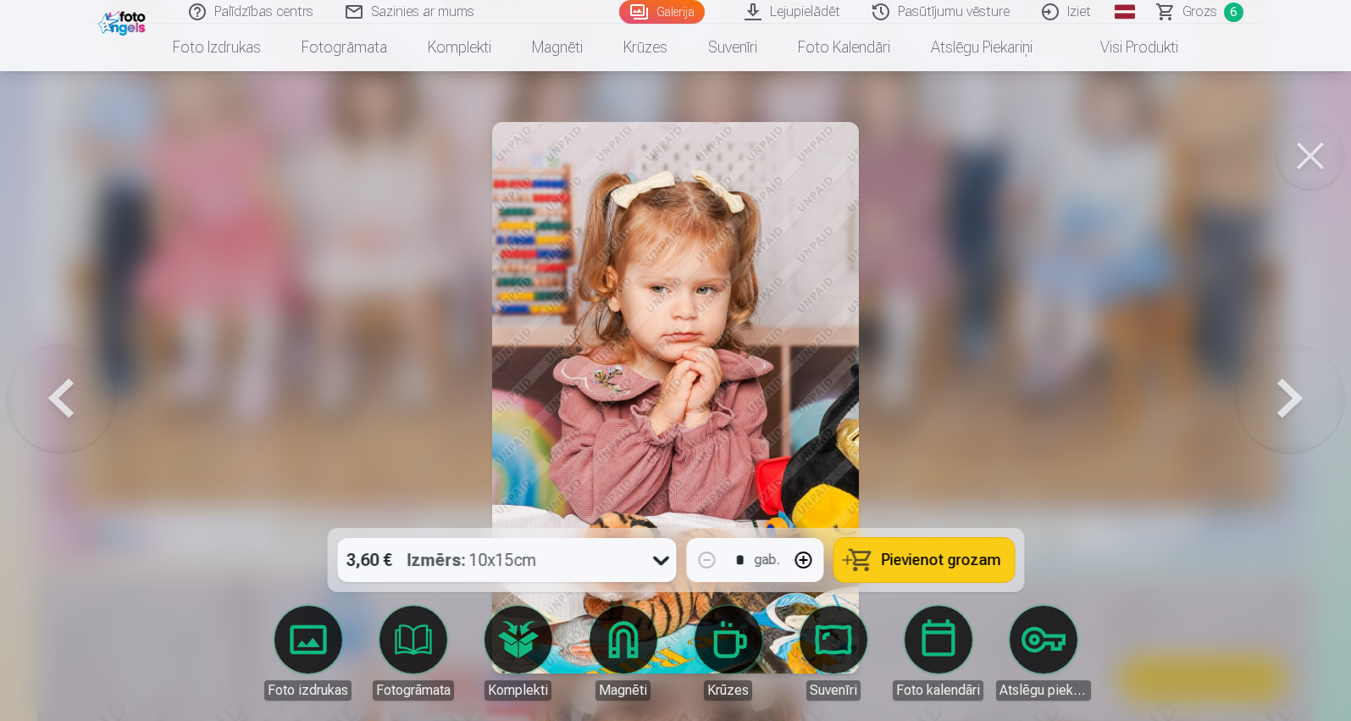
click at [696, 408] on button at bounding box center [1290, 398] width 108 height 226
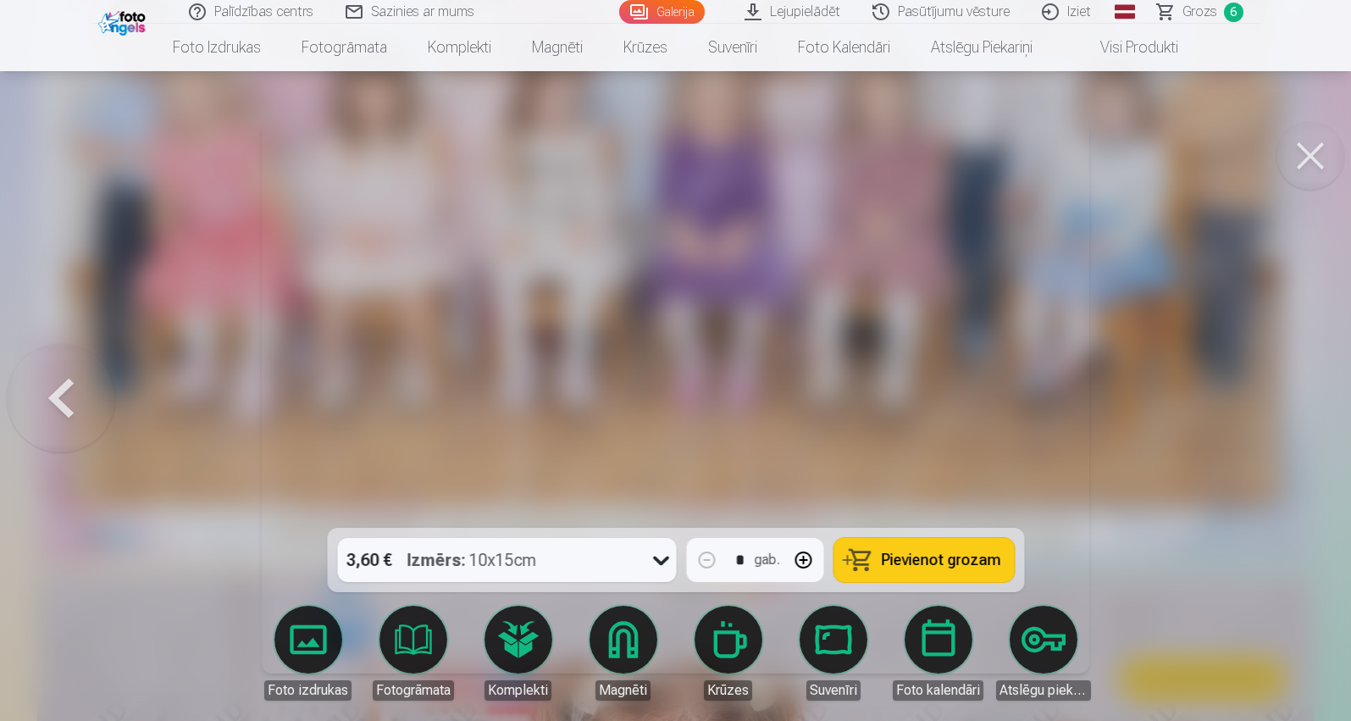
click at [696, 408] on div at bounding box center [675, 360] width 1351 height 721
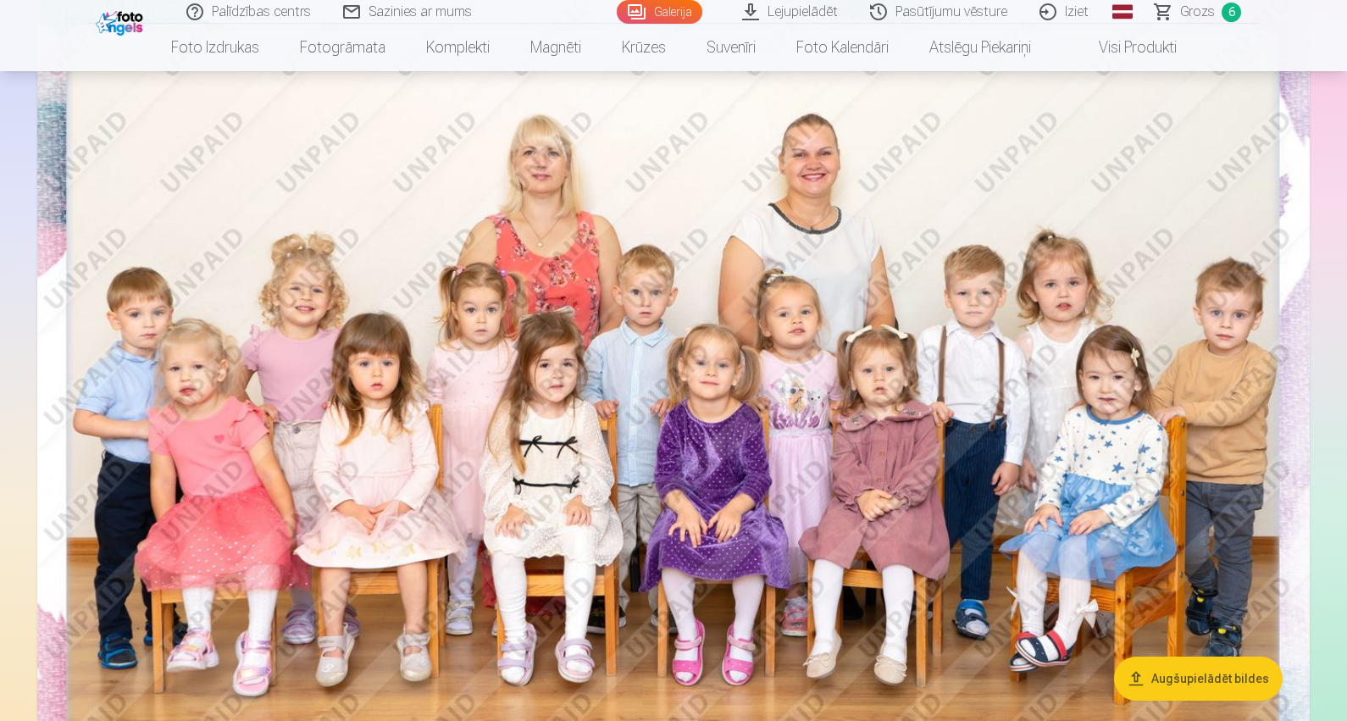
scroll to position [97, 0]
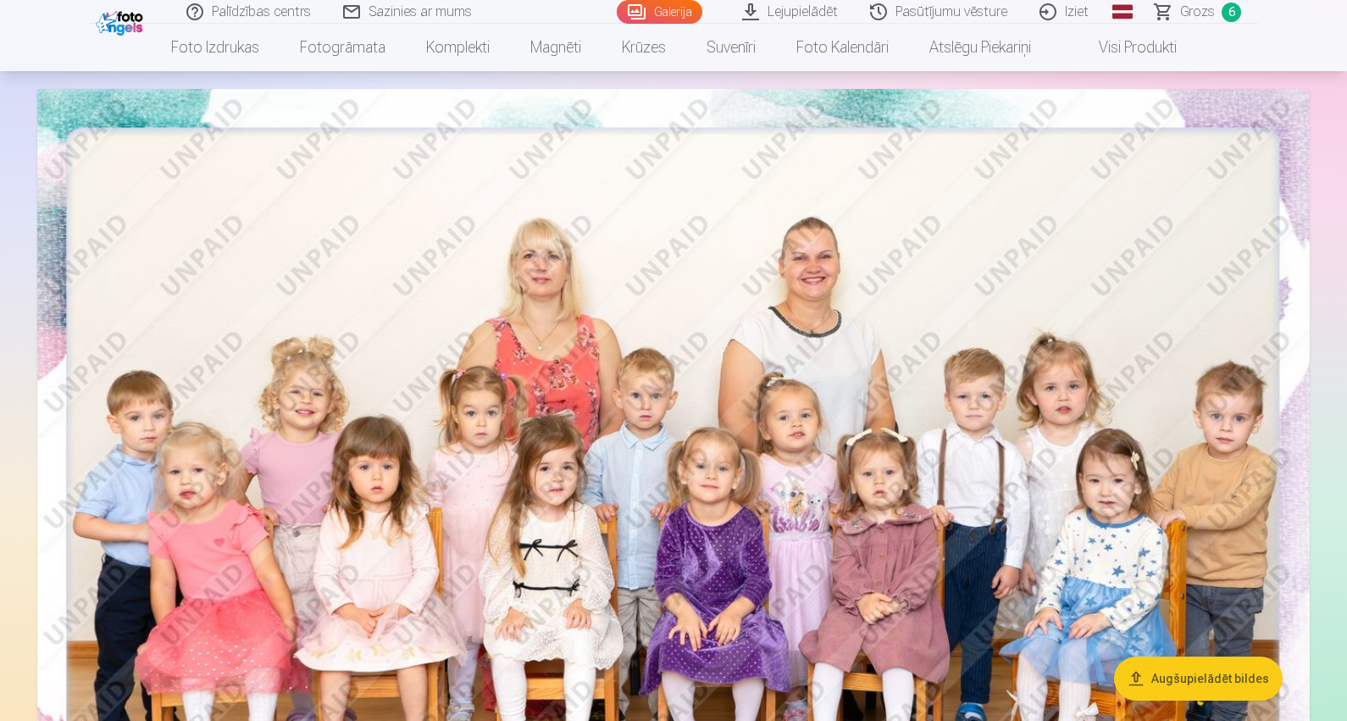
click at [696, 10] on link "Grozs 6" at bounding box center [1199, 12] width 119 height 24
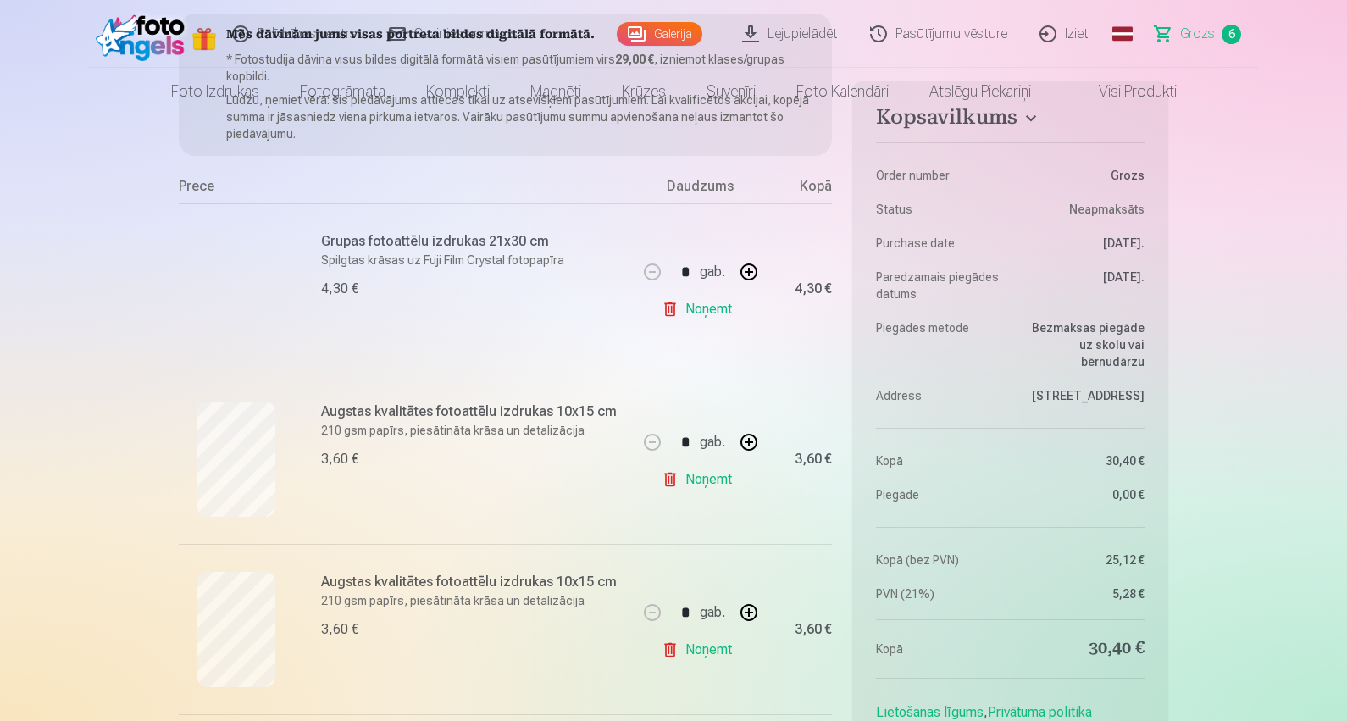
scroll to position [274, 0]
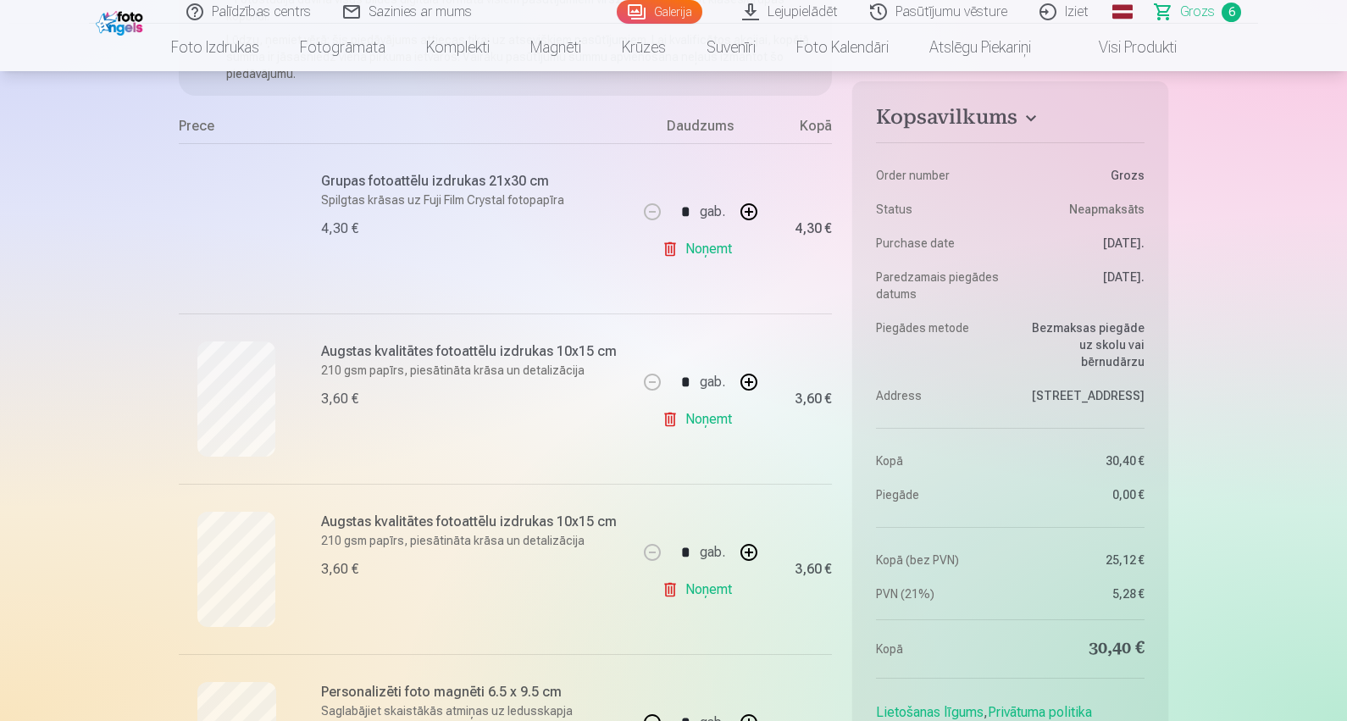
click at [238, 216] on div at bounding box center [236, 228] width 115 height 115
click at [454, 223] on div "4,30 €" at bounding box center [474, 229] width 306 height 20
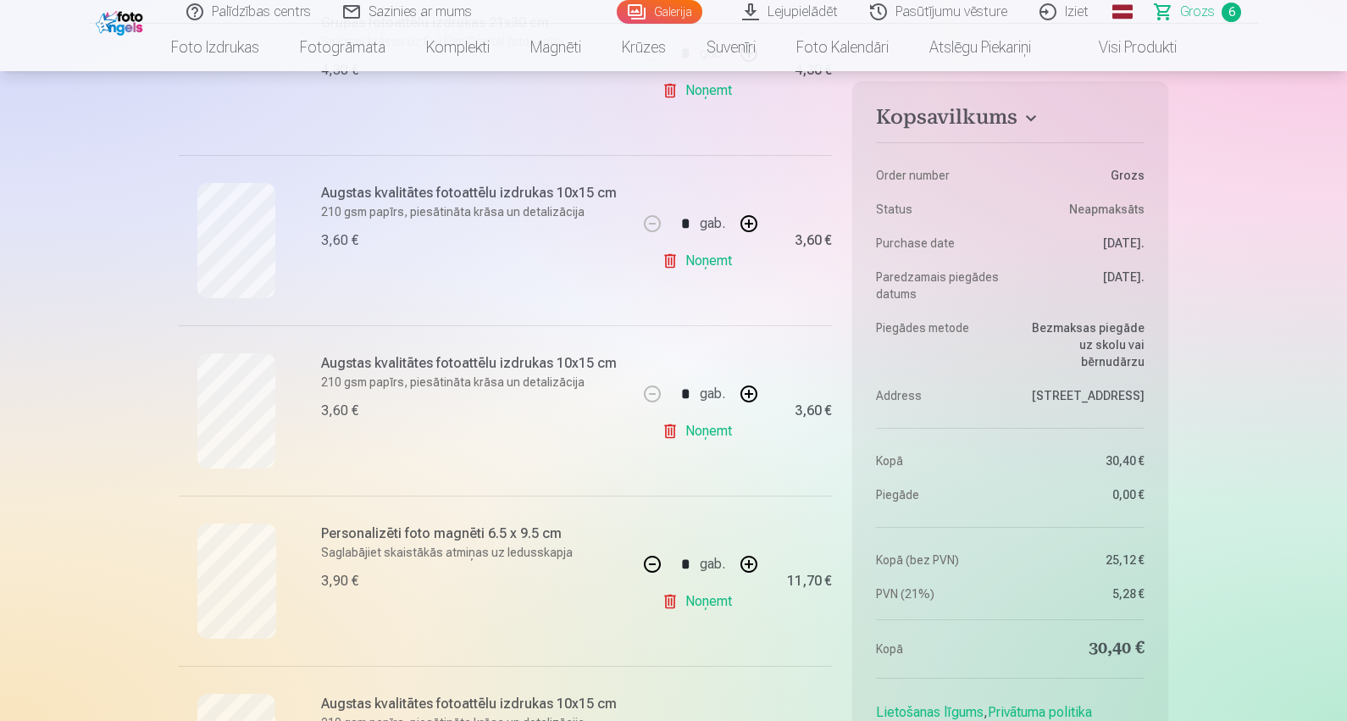
scroll to position [435, 0]
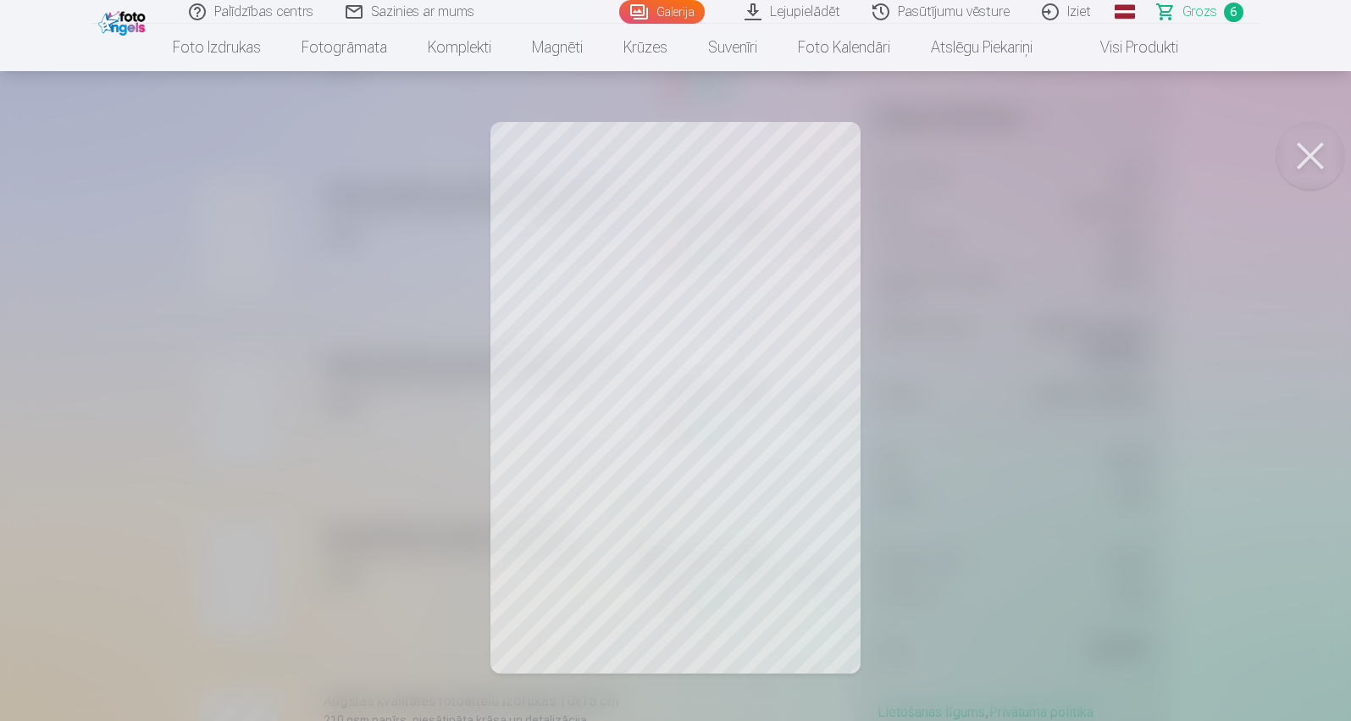
click at [696, 154] on button at bounding box center [1311, 156] width 68 height 68
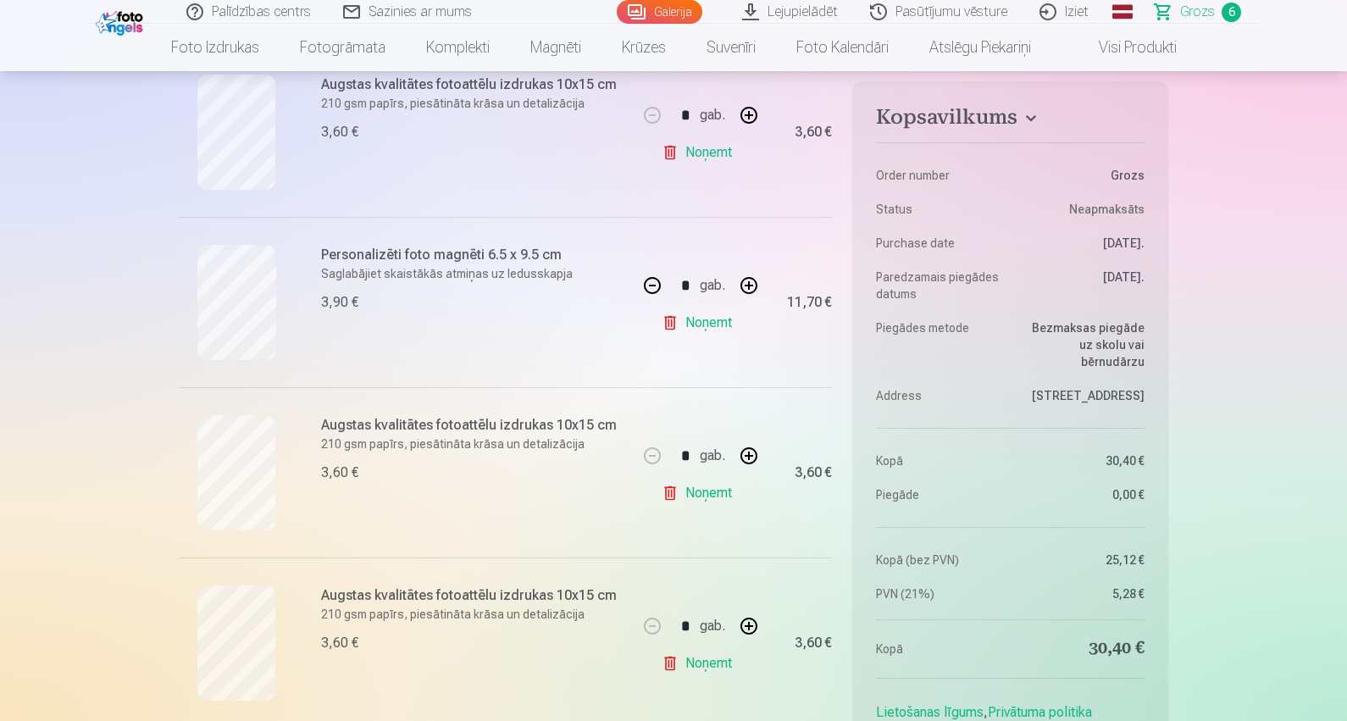
scroll to position [713, 0]
click at [696, 659] on link "Noņemt" at bounding box center [700, 662] width 77 height 34
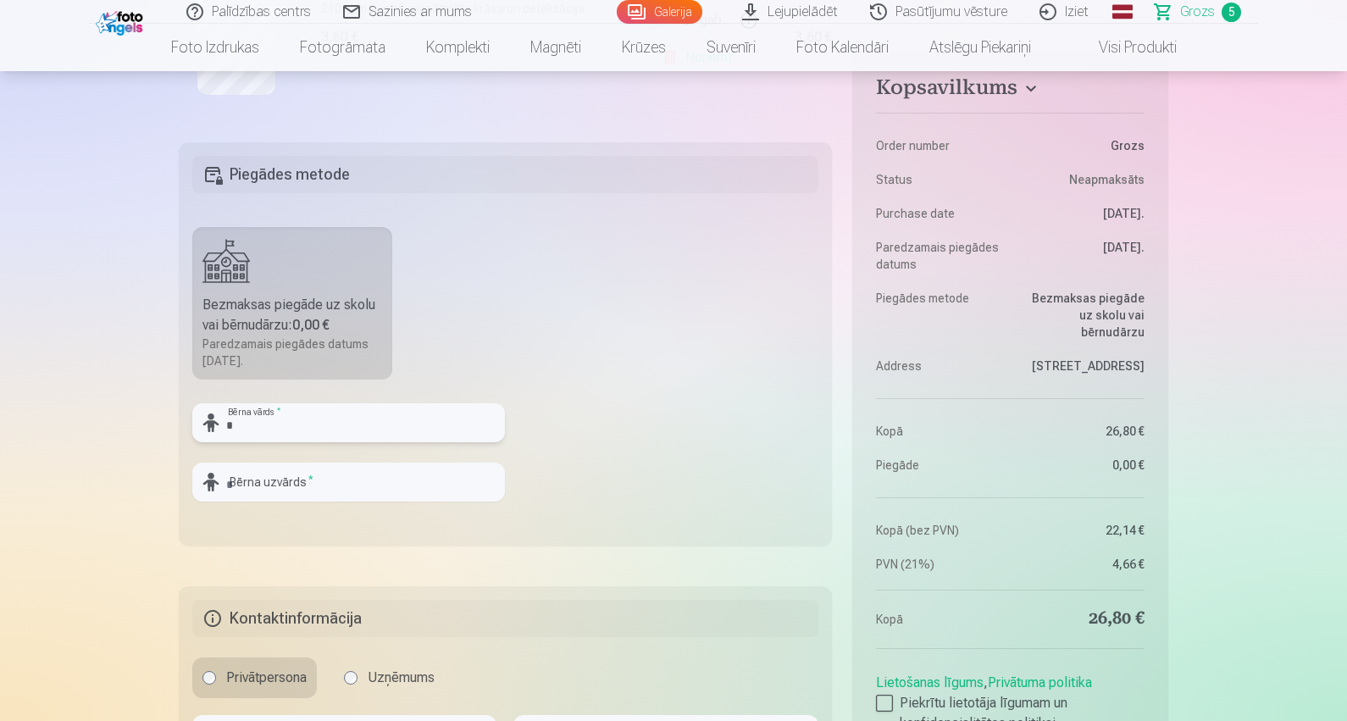
scroll to position [1159, 0]
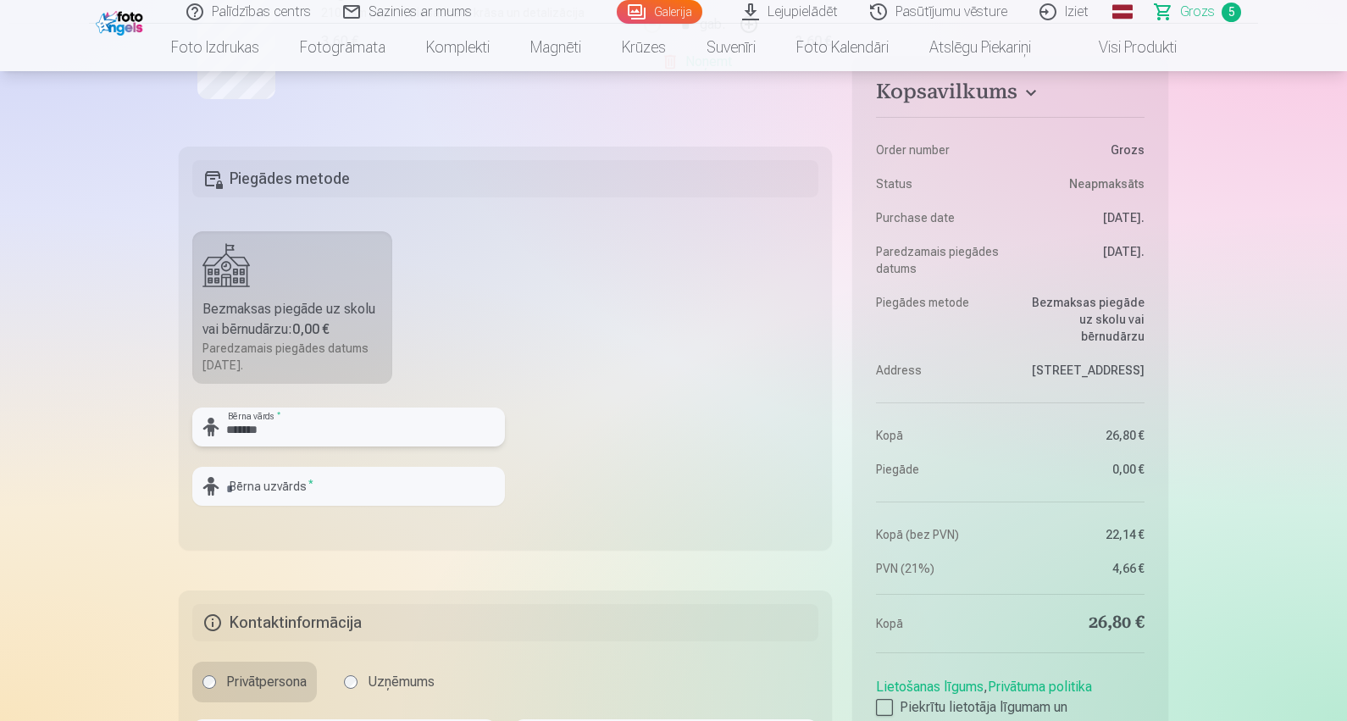
type input "*******"
click at [579, 341] on fieldset "Piegādes metode Bezmaksas piegāde uz skolu vai bērnudārzu : 0,00 € Paredzamais …" at bounding box center [505, 348] width 653 height 403
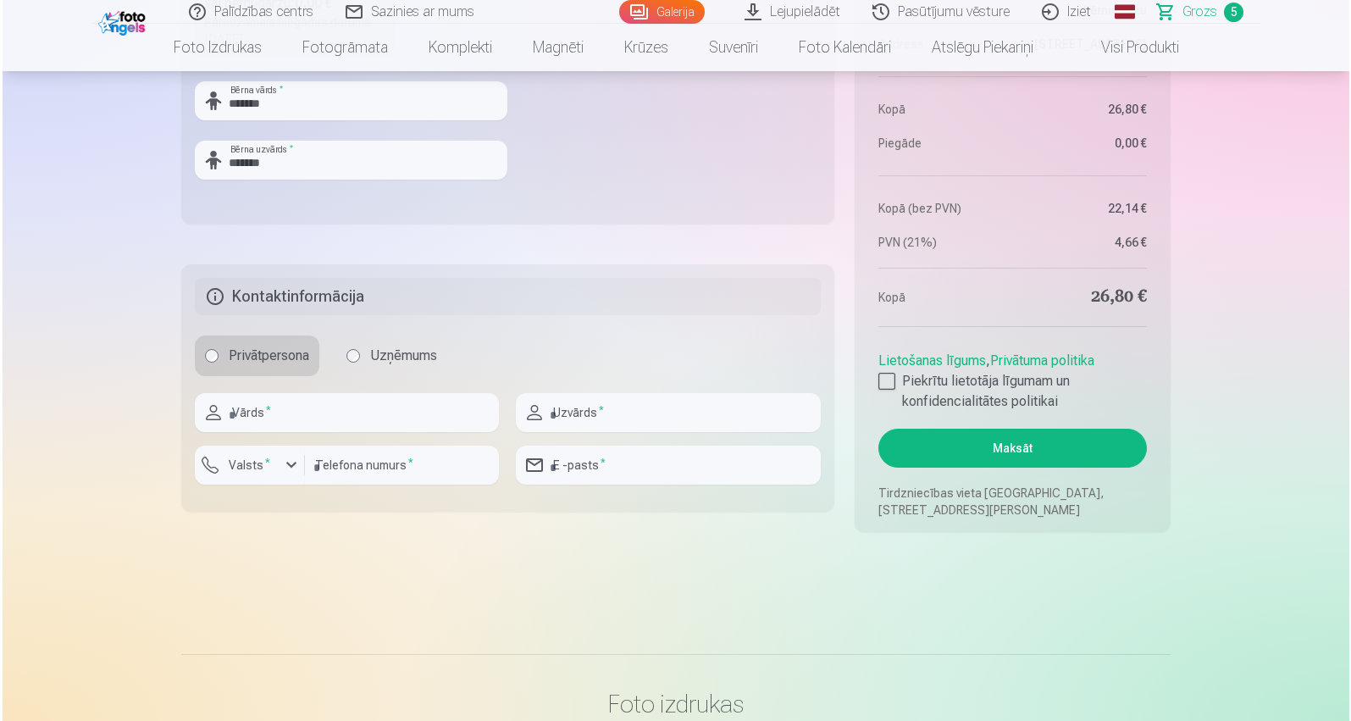
scroll to position [1486, 0]
type input "****"
type input "*******"
click at [419, 472] on input "number" at bounding box center [399, 464] width 194 height 39
type input "********"
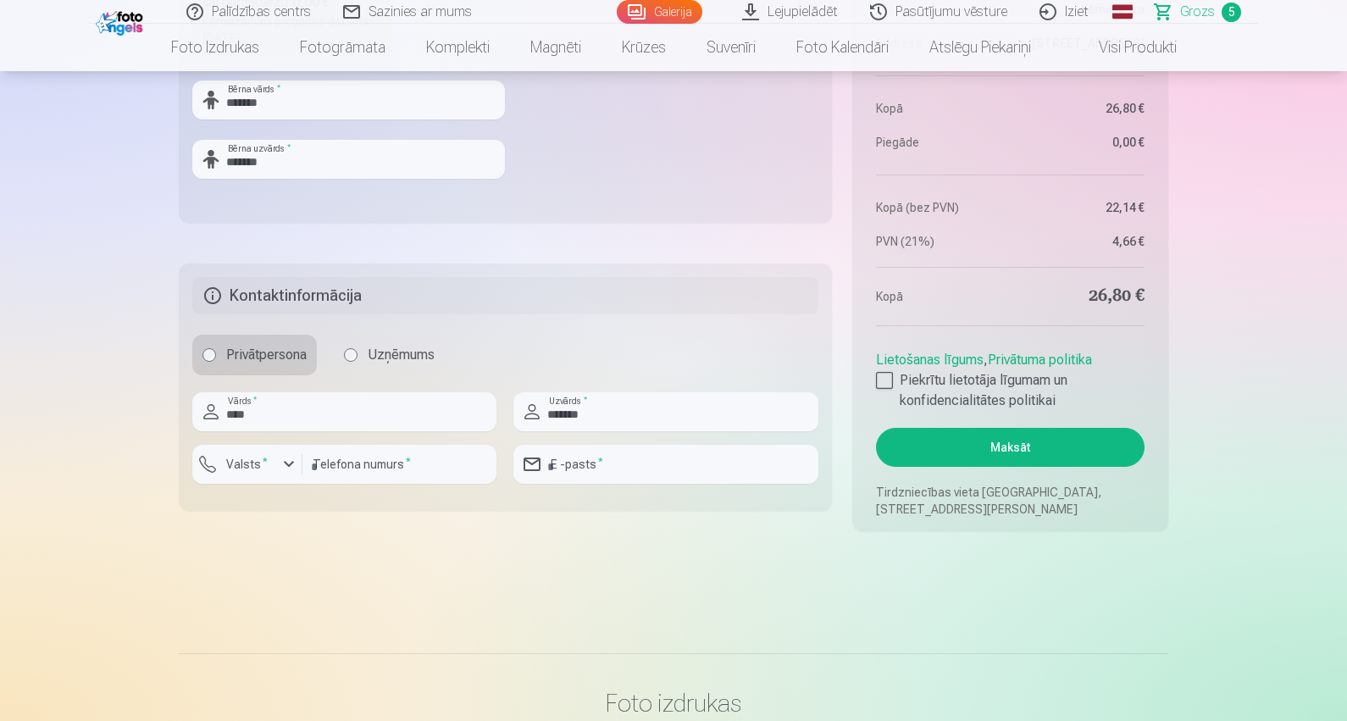
click at [254, 462] on label "Valsts *" at bounding box center [246, 464] width 55 height 17
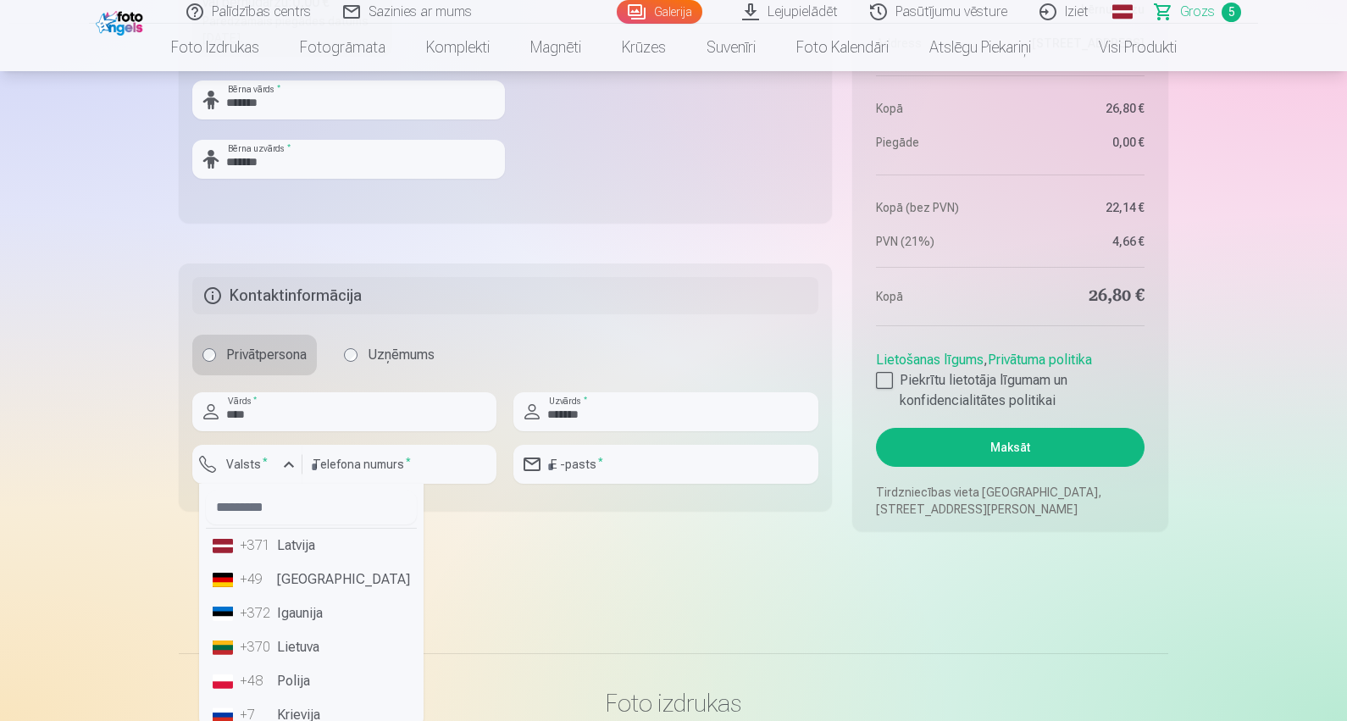
click at [305, 544] on li "+371 Latvija" at bounding box center [311, 546] width 211 height 34
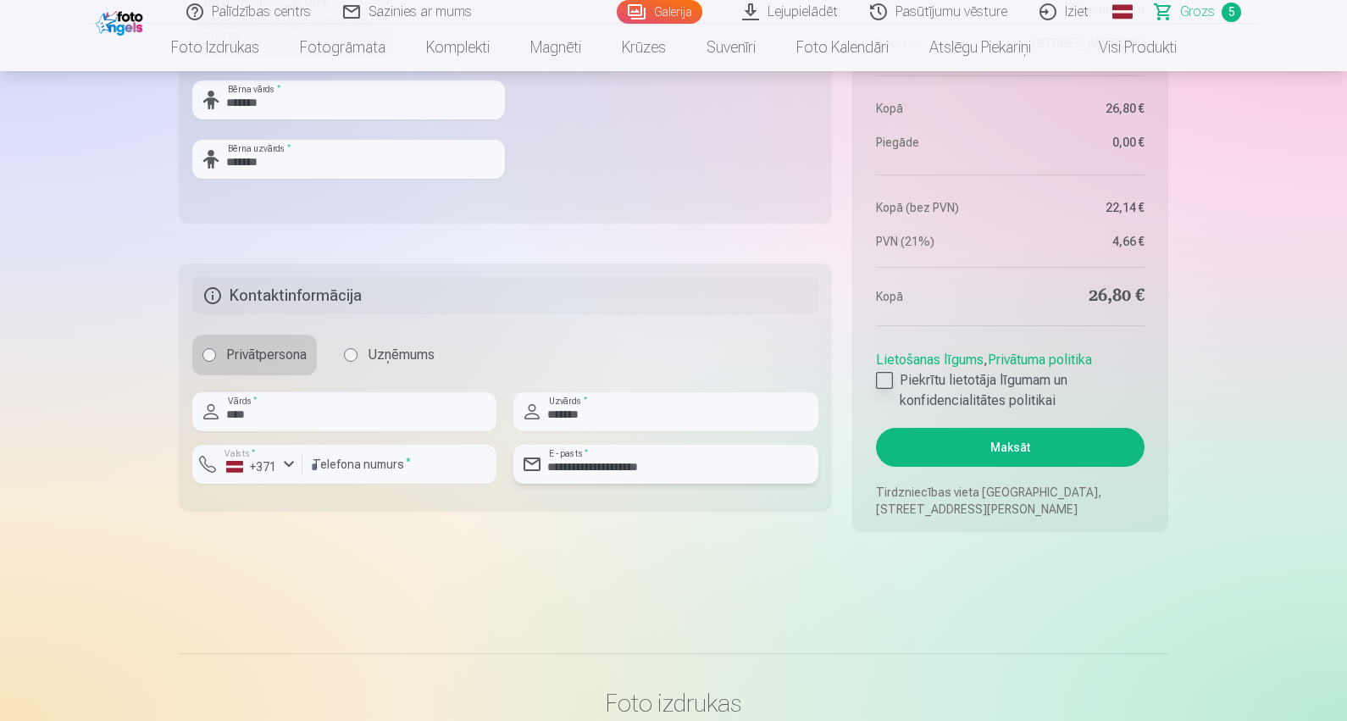
type input "**********"
click at [696, 381] on div at bounding box center [884, 380] width 17 height 17
click at [696, 456] on button "Maksāt" at bounding box center [1010, 447] width 269 height 39
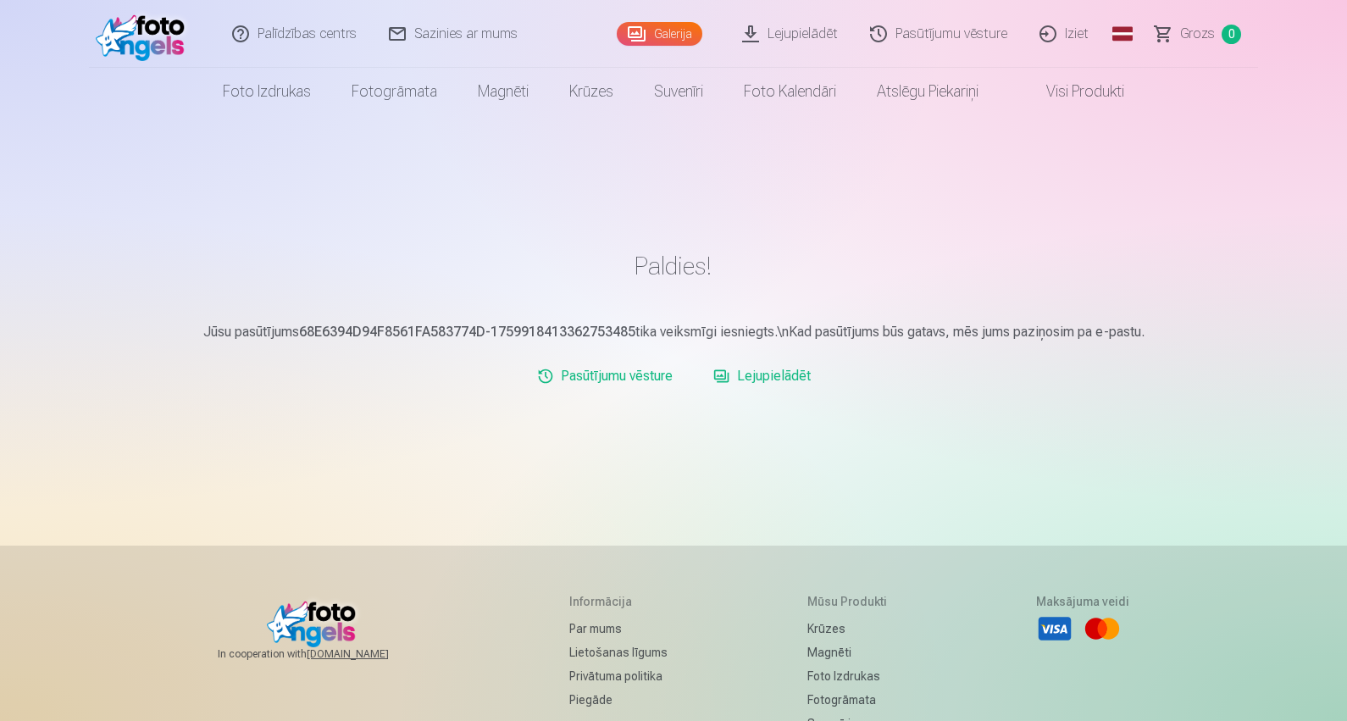
click at [1056, 31] on link "Iziet" at bounding box center [1064, 34] width 81 height 68
